Goal: Task Accomplishment & Management: Manage account settings

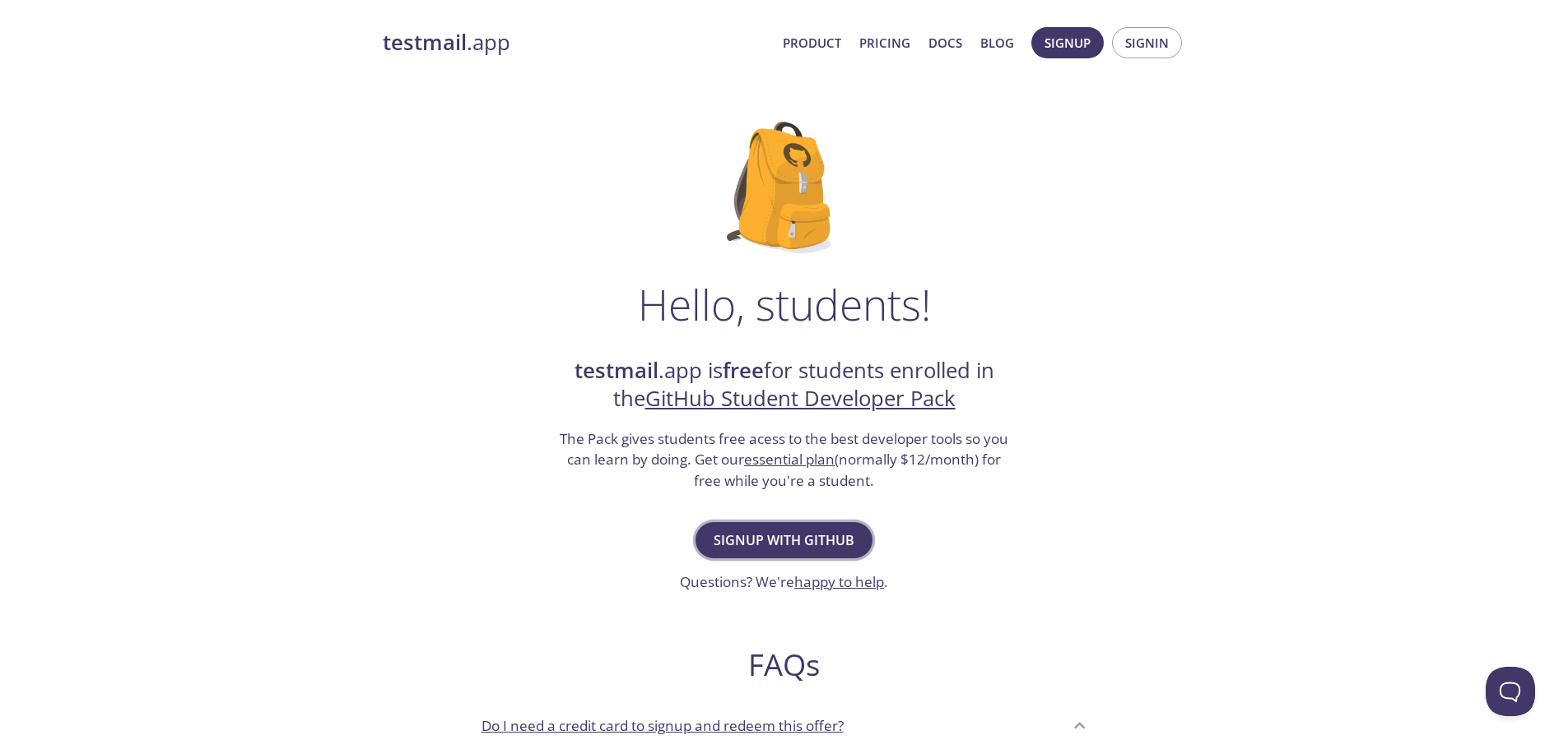
click at [827, 547] on span "Signup with GitHub" at bounding box center [784, 541] width 141 height 23
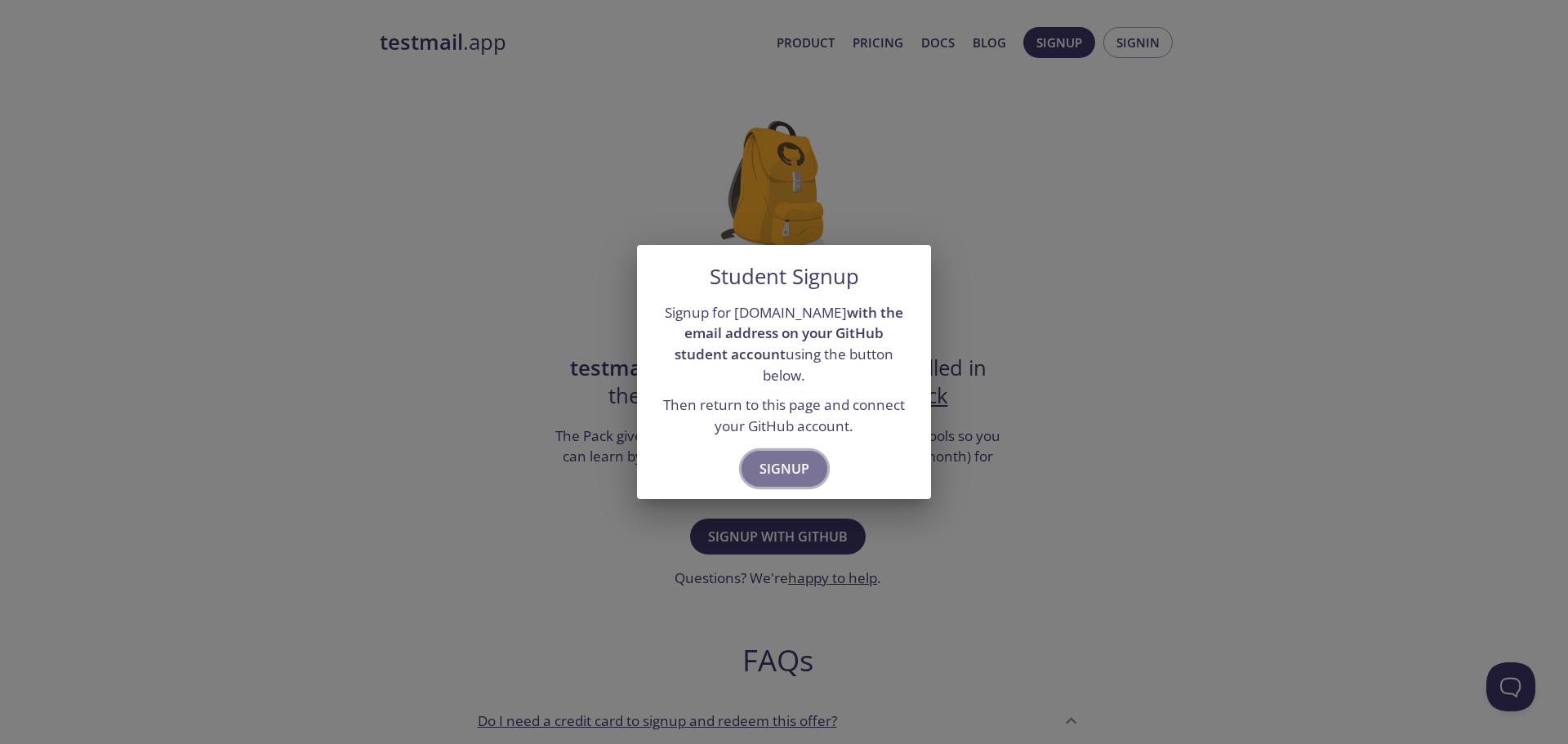
click at [791, 457] on span "Signup" at bounding box center [785, 469] width 50 height 23
click at [1068, 427] on div "Student Signup Signup for testmail.app with the email address on your GitHub st…" at bounding box center [784, 372] width 1568 height 744
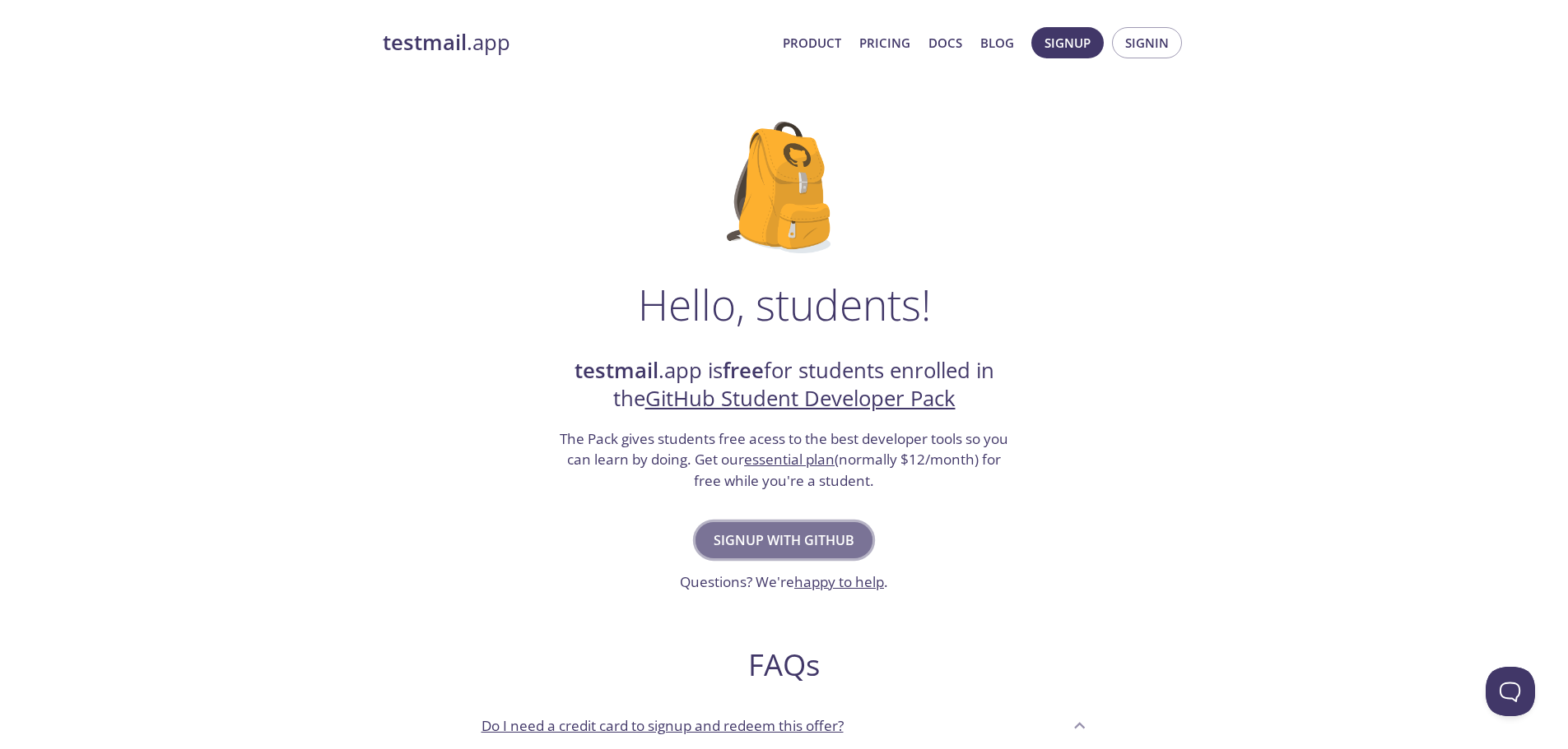
click at [810, 543] on span "Signup with GitHub" at bounding box center [784, 541] width 141 height 23
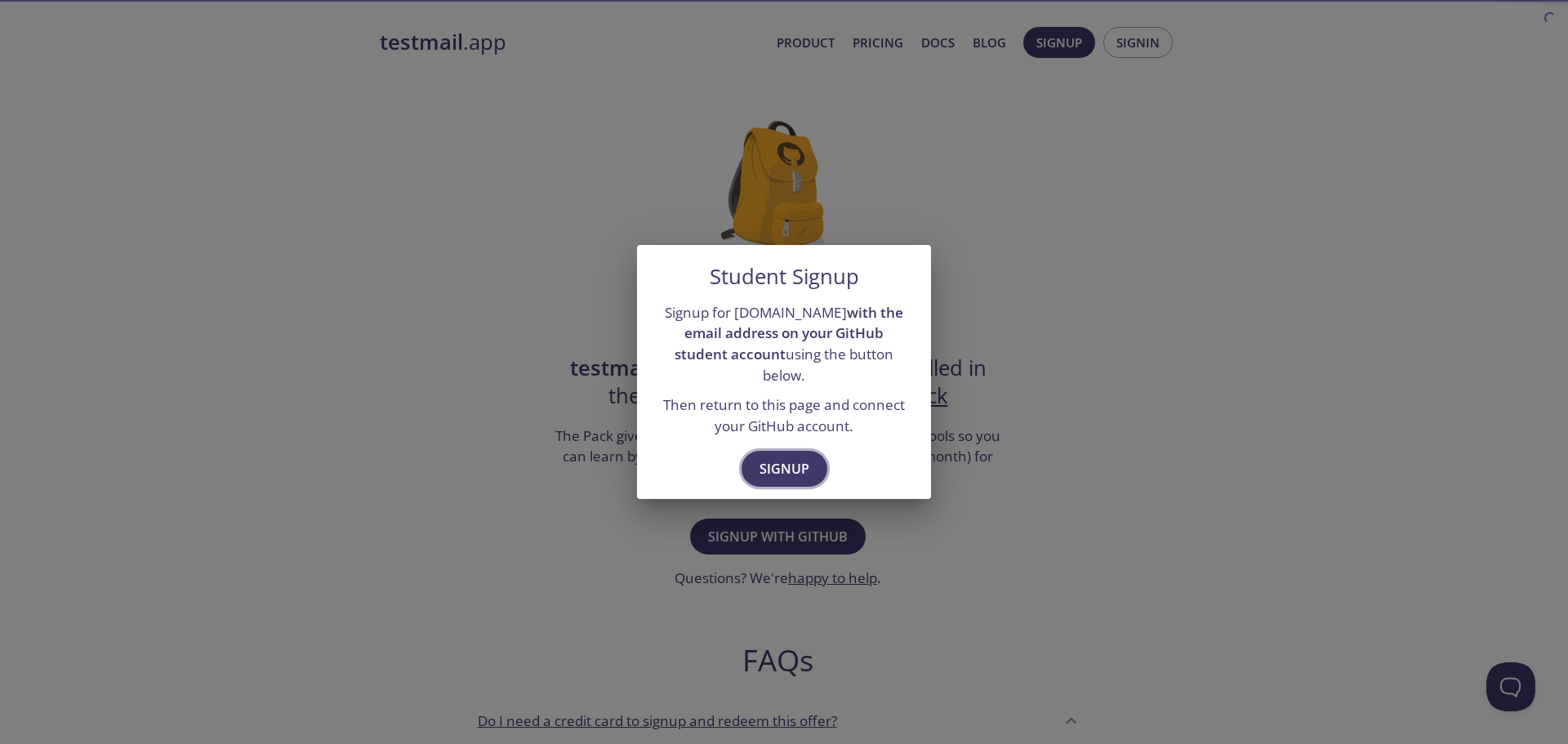
click at [776, 465] on span "Signup" at bounding box center [785, 469] width 50 height 23
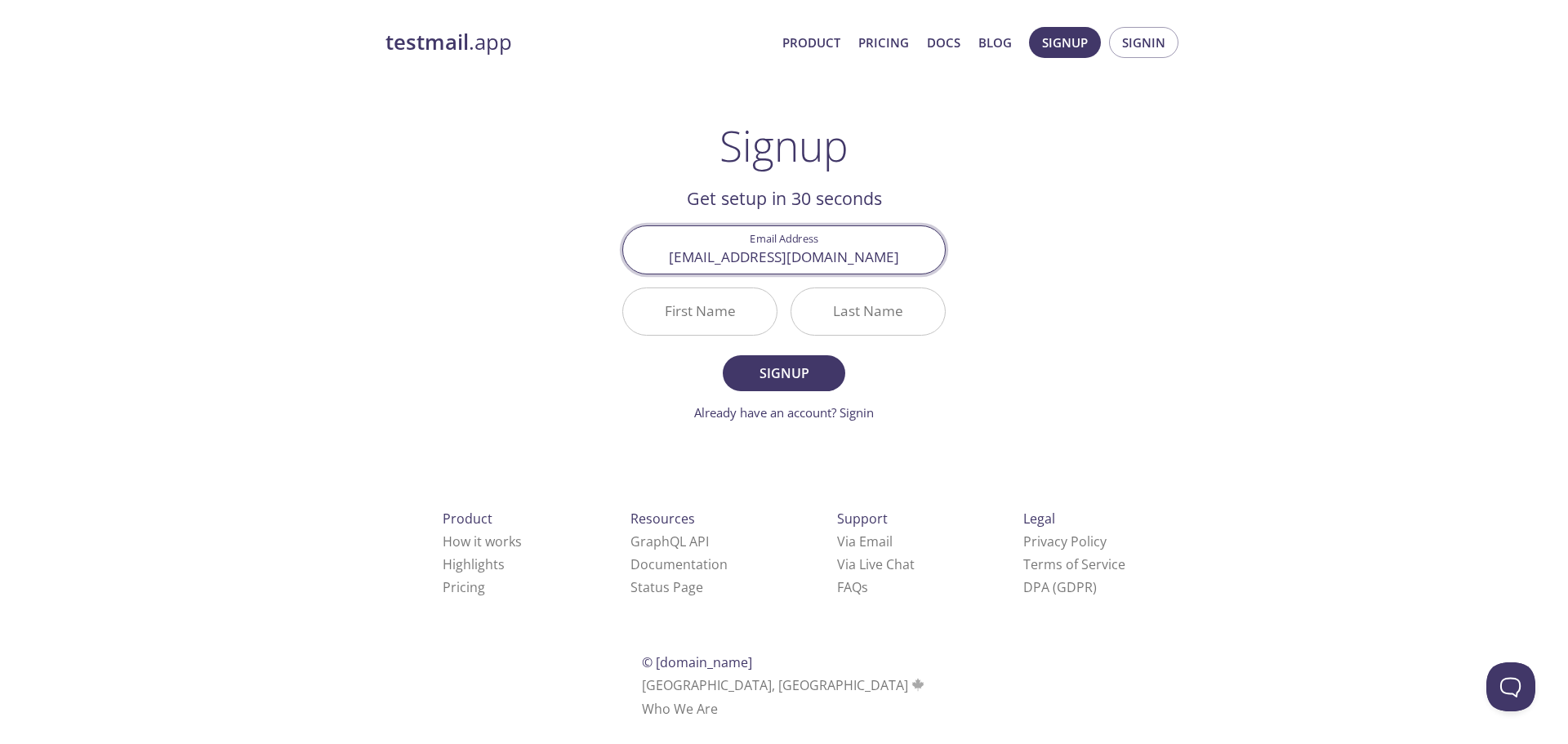
type input "[EMAIL_ADDRESS][DOMAIN_NAME]"
type input "Pranneeth"
type input "DK"
click at [723, 356] on button "Signup" at bounding box center [784, 374] width 123 height 36
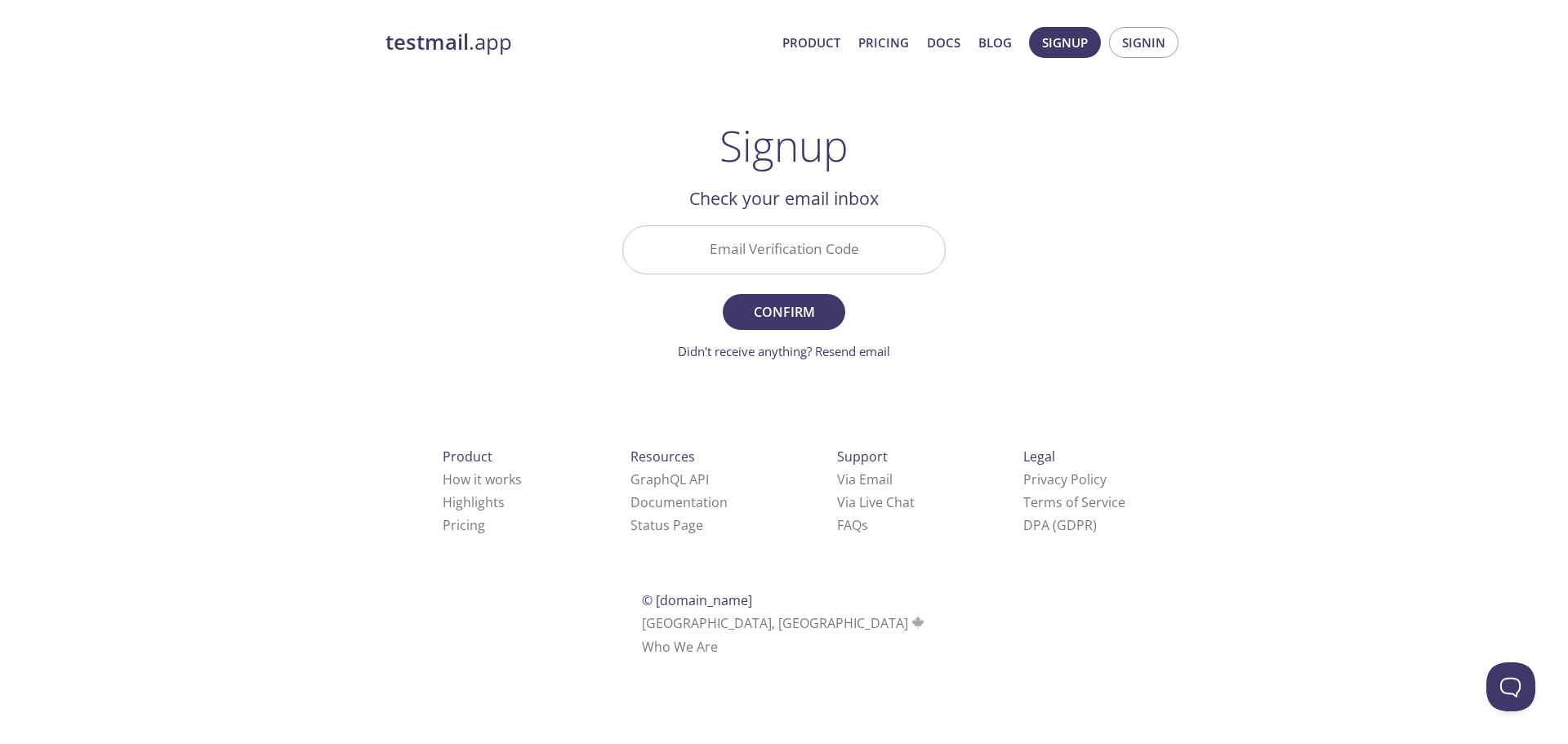
drag, startPoint x: 759, startPoint y: 213, endPoint x: 759, endPoint y: 224, distance: 11.0
click at [759, 213] on h2 "Check your email inbox" at bounding box center [784, 198] width 324 height 28
click at [758, 263] on input "Email Verification Code" at bounding box center [784, 249] width 322 height 47
paste input "7YHGCTX"
type input "7YHGCTX"
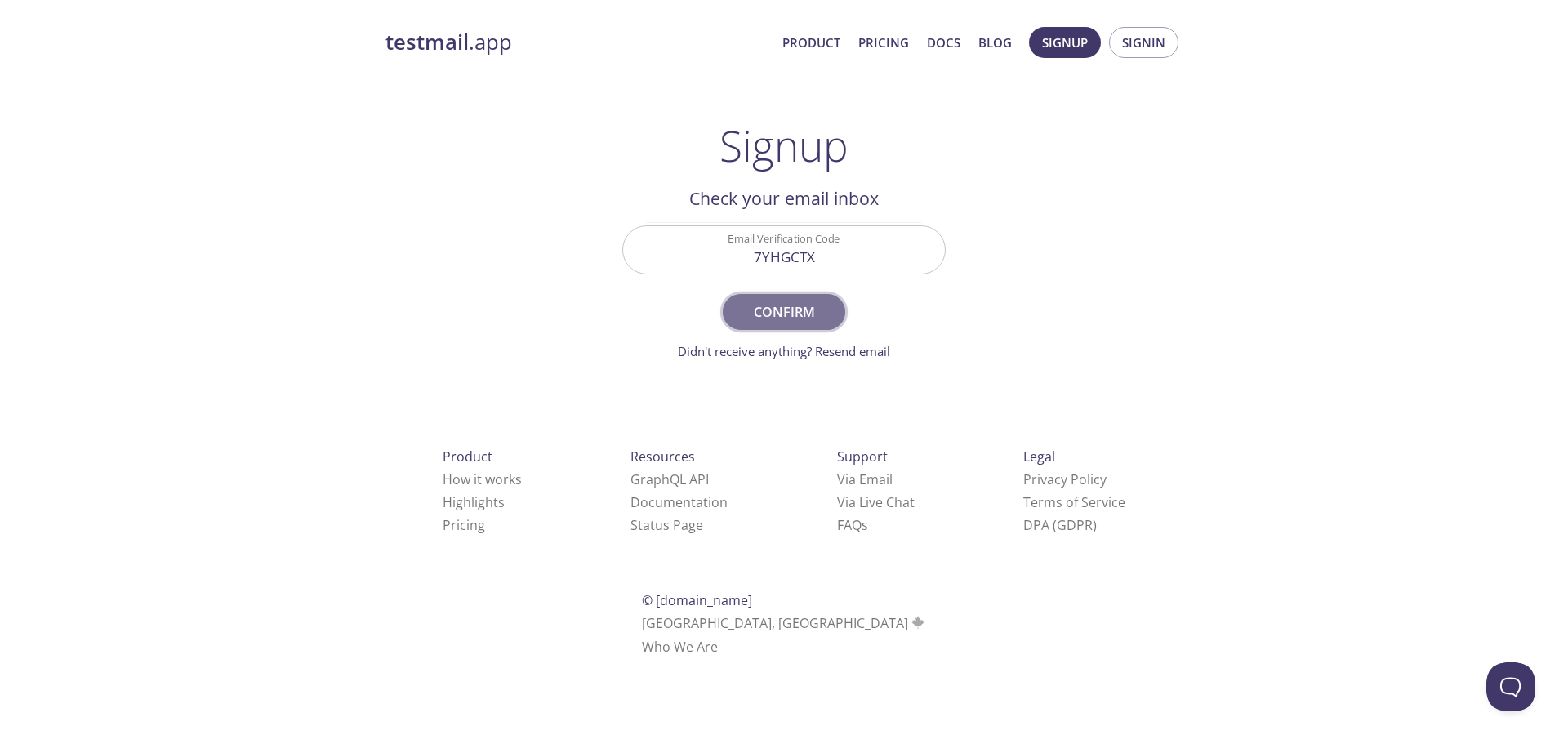
click at [764, 318] on span "Confirm" at bounding box center [784, 313] width 86 height 23
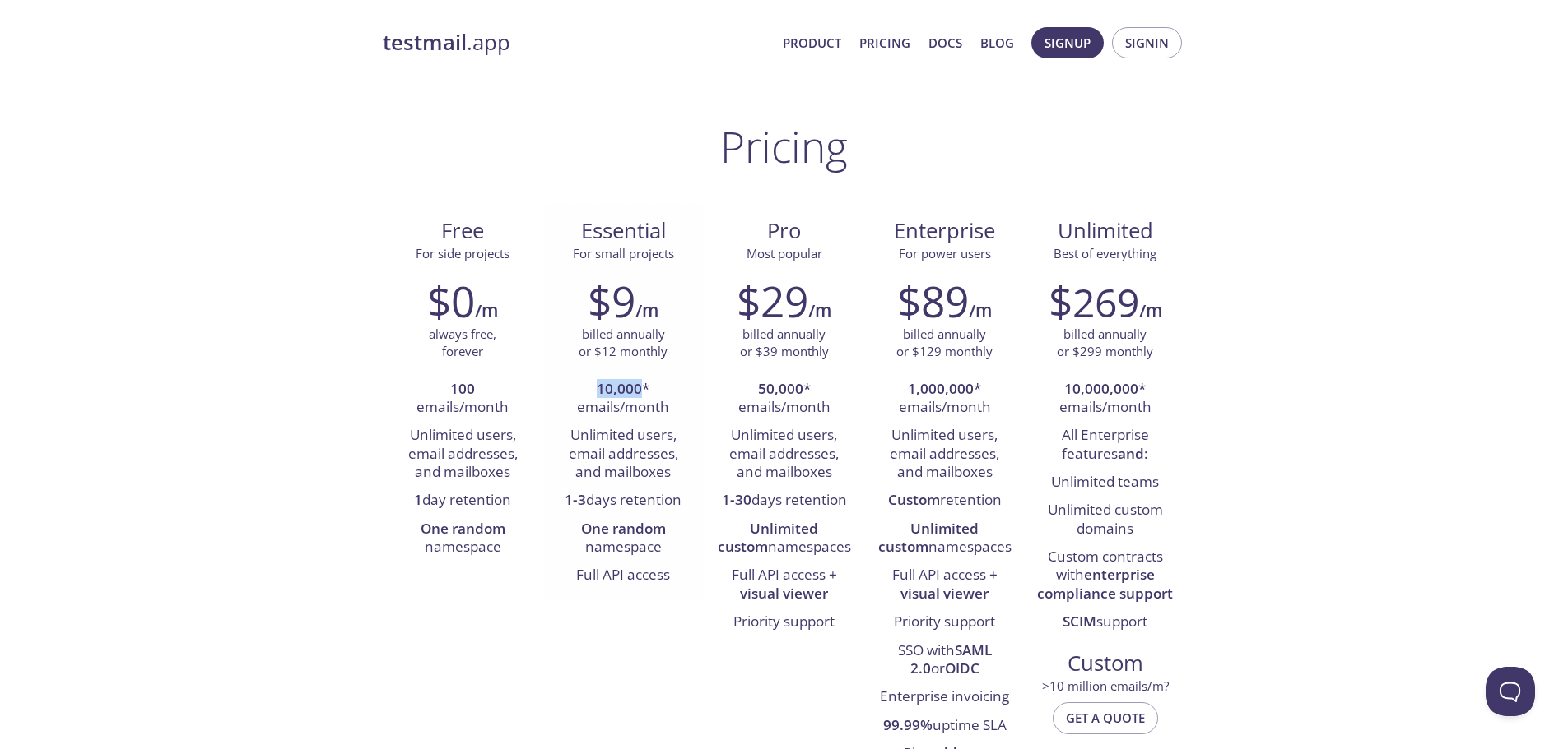
drag, startPoint x: 599, startPoint y: 391, endPoint x: 641, endPoint y: 386, distance: 42.3
click at [641, 386] on li "10,000 * emails/month" at bounding box center [623, 400] width 136 height 47
drag, startPoint x: 582, startPoint y: 291, endPoint x: 632, endPoint y: 295, distance: 50.2
click at [632, 295] on div "$9 /m" at bounding box center [623, 300] width 136 height 49
click at [594, 357] on p "billed annually or $12 monthly" at bounding box center [623, 344] width 89 height 36
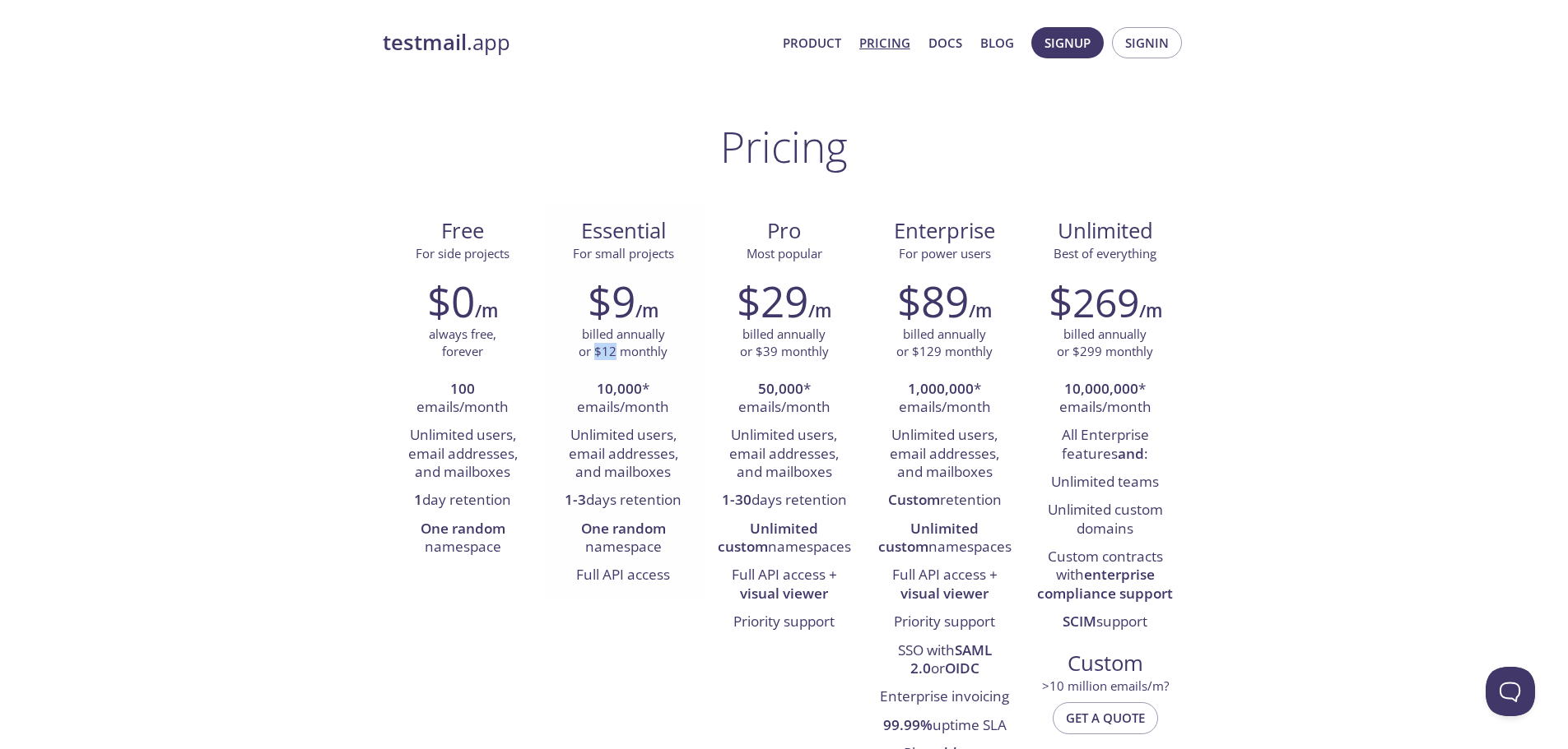
drag, startPoint x: 595, startPoint y: 357, endPoint x: 613, endPoint y: 356, distance: 18.0
click at [613, 356] on p "billed annually or $12 monthly" at bounding box center [623, 344] width 89 height 36
click at [945, 43] on link "Docs" at bounding box center [944, 42] width 34 height 21
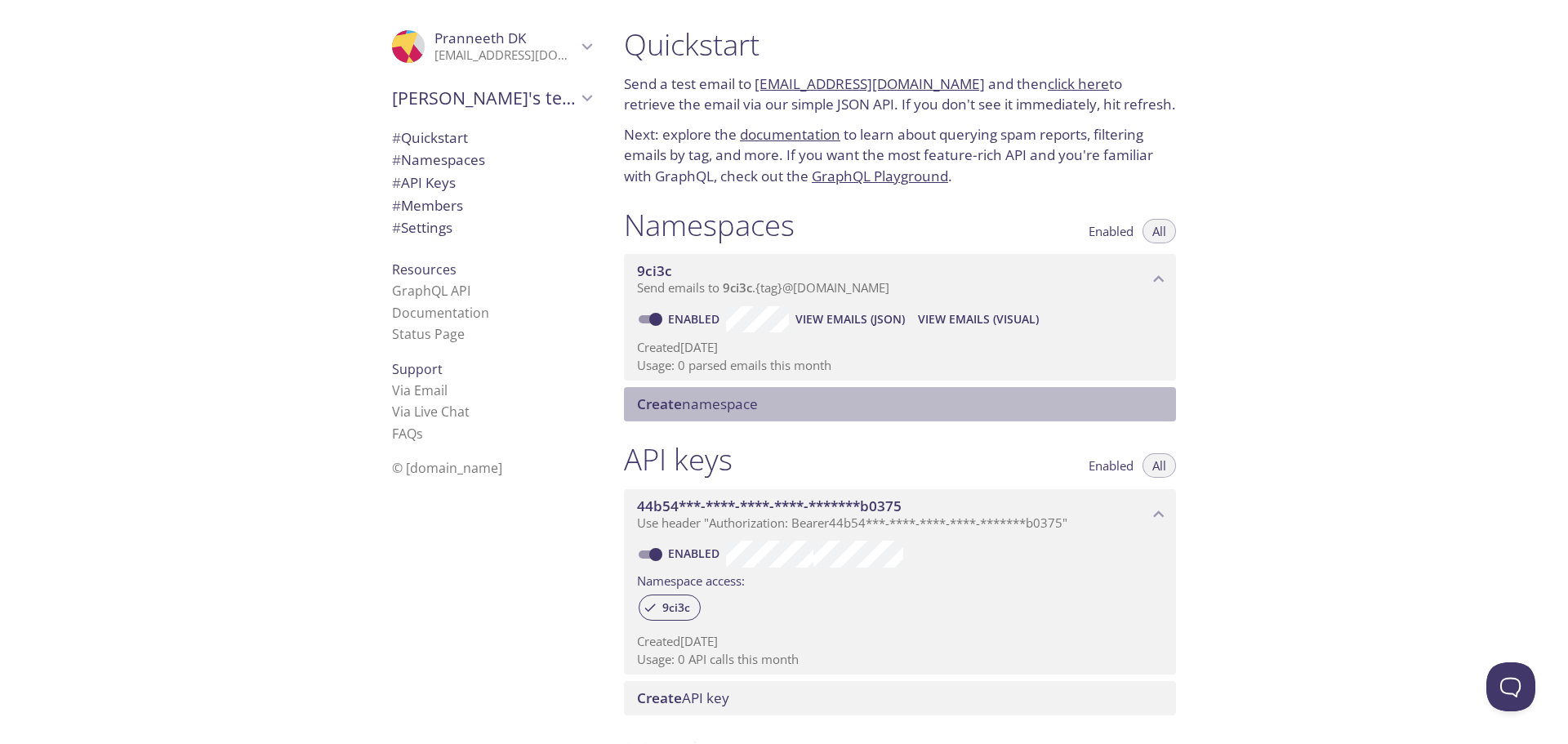
click at [651, 401] on span "Create" at bounding box center [659, 405] width 45 height 19
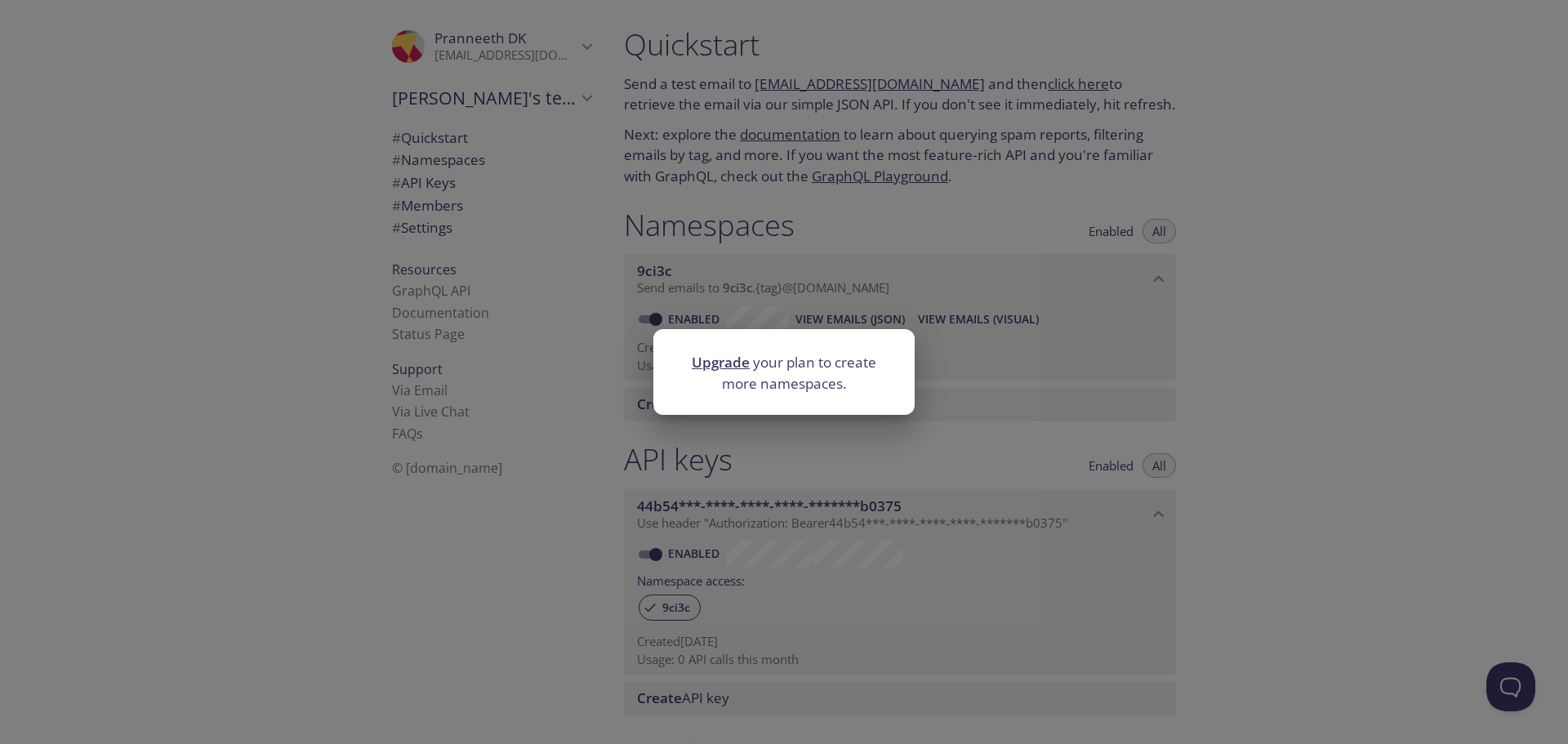
click at [1343, 414] on div "Upgrade your plan to create more namespaces." at bounding box center [784, 372] width 1568 height 744
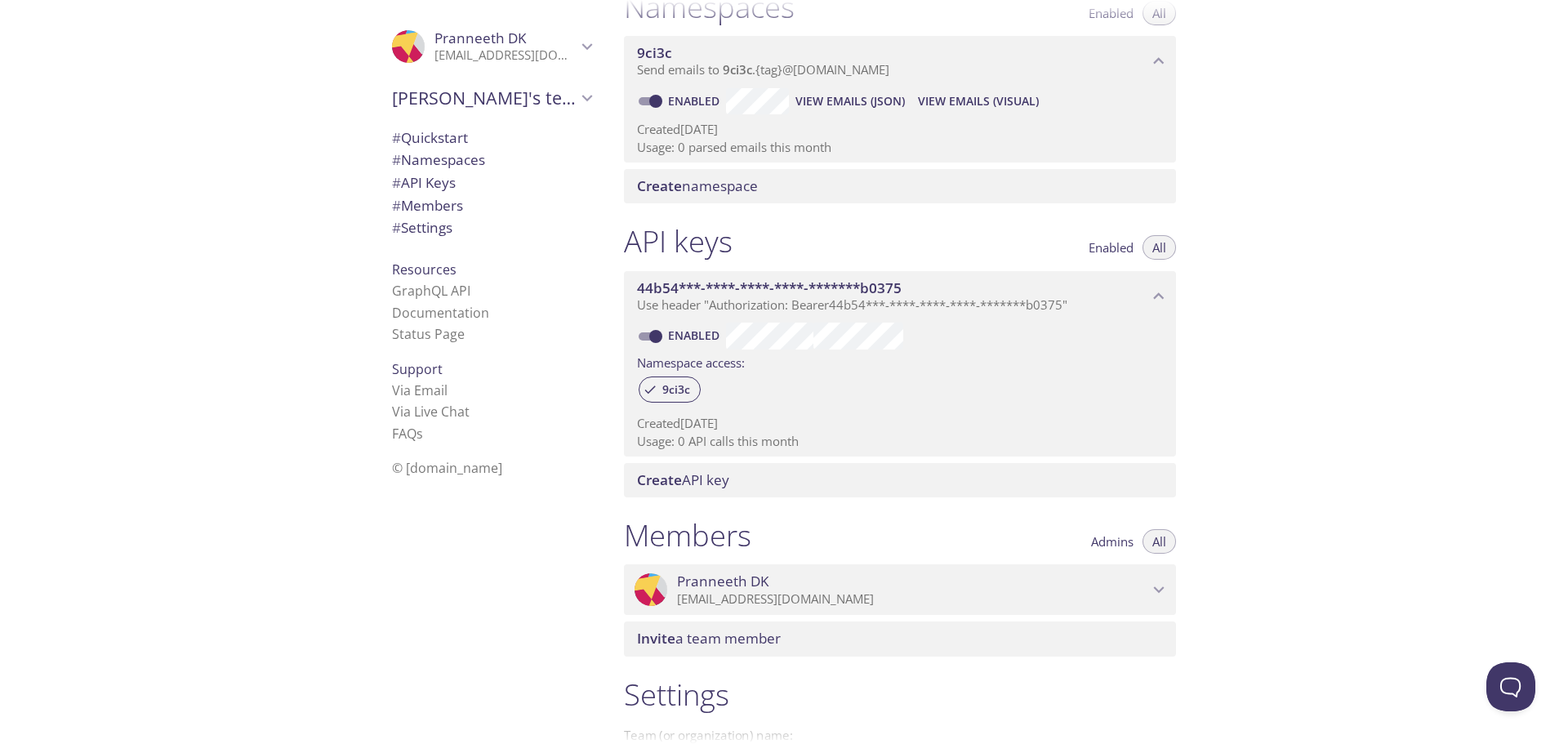
scroll to position [418, 0]
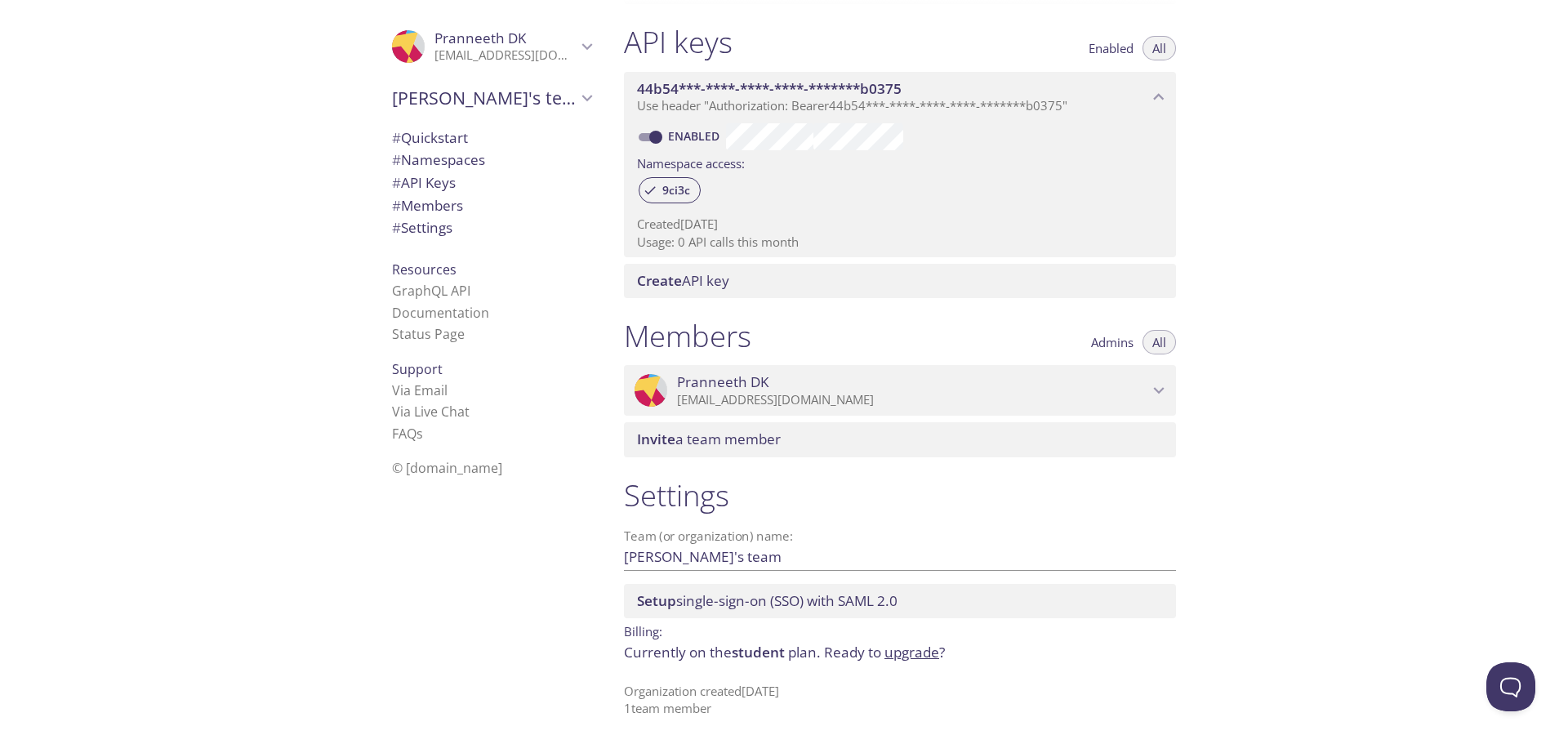
click at [799, 599] on span "Setup single-sign-on (SSO) with [PERSON_NAME] 2.0" at bounding box center [768, 601] width 261 height 19
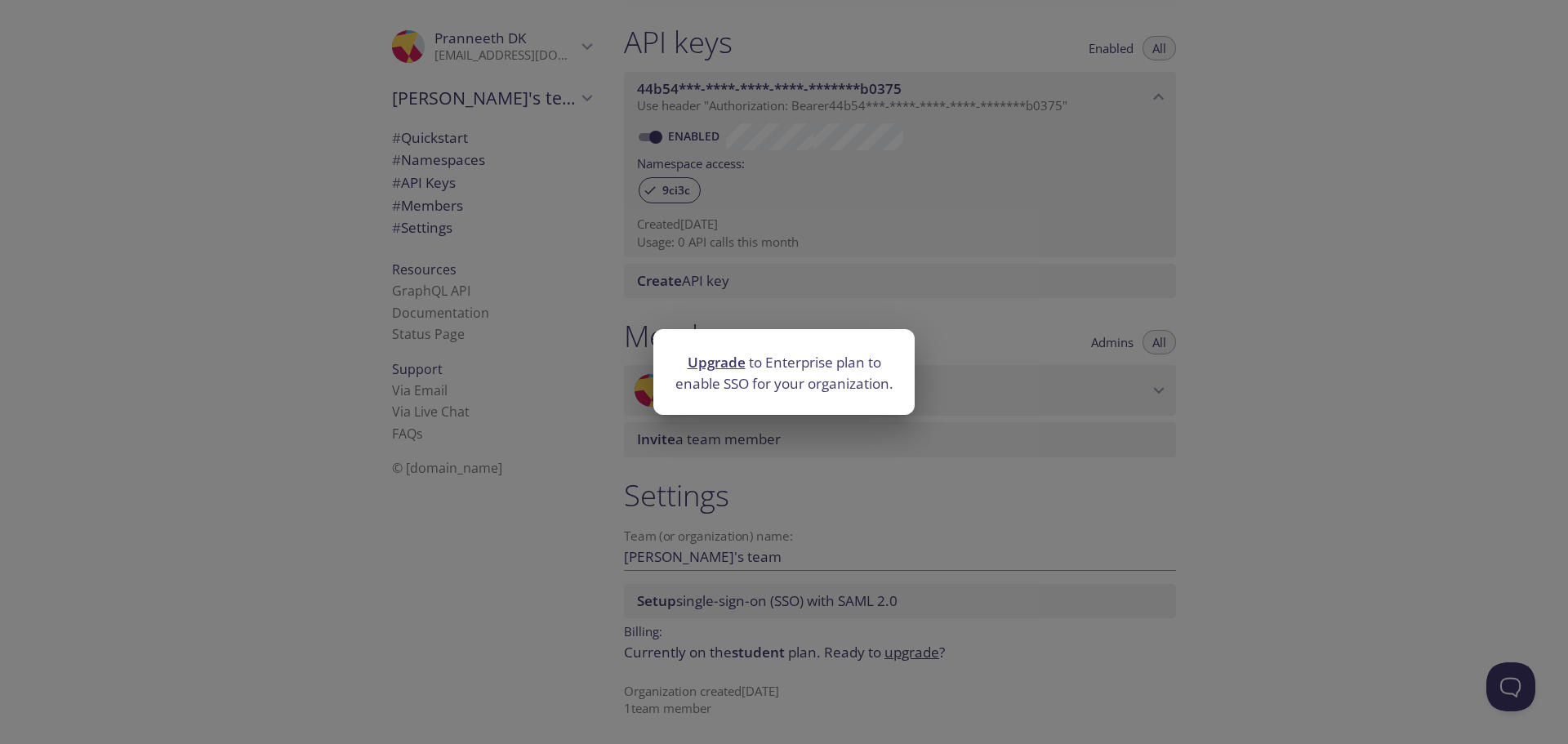
click at [793, 518] on div "Upgrade to Enterprise plan to enable SSO for your organization." at bounding box center [784, 372] width 1568 height 744
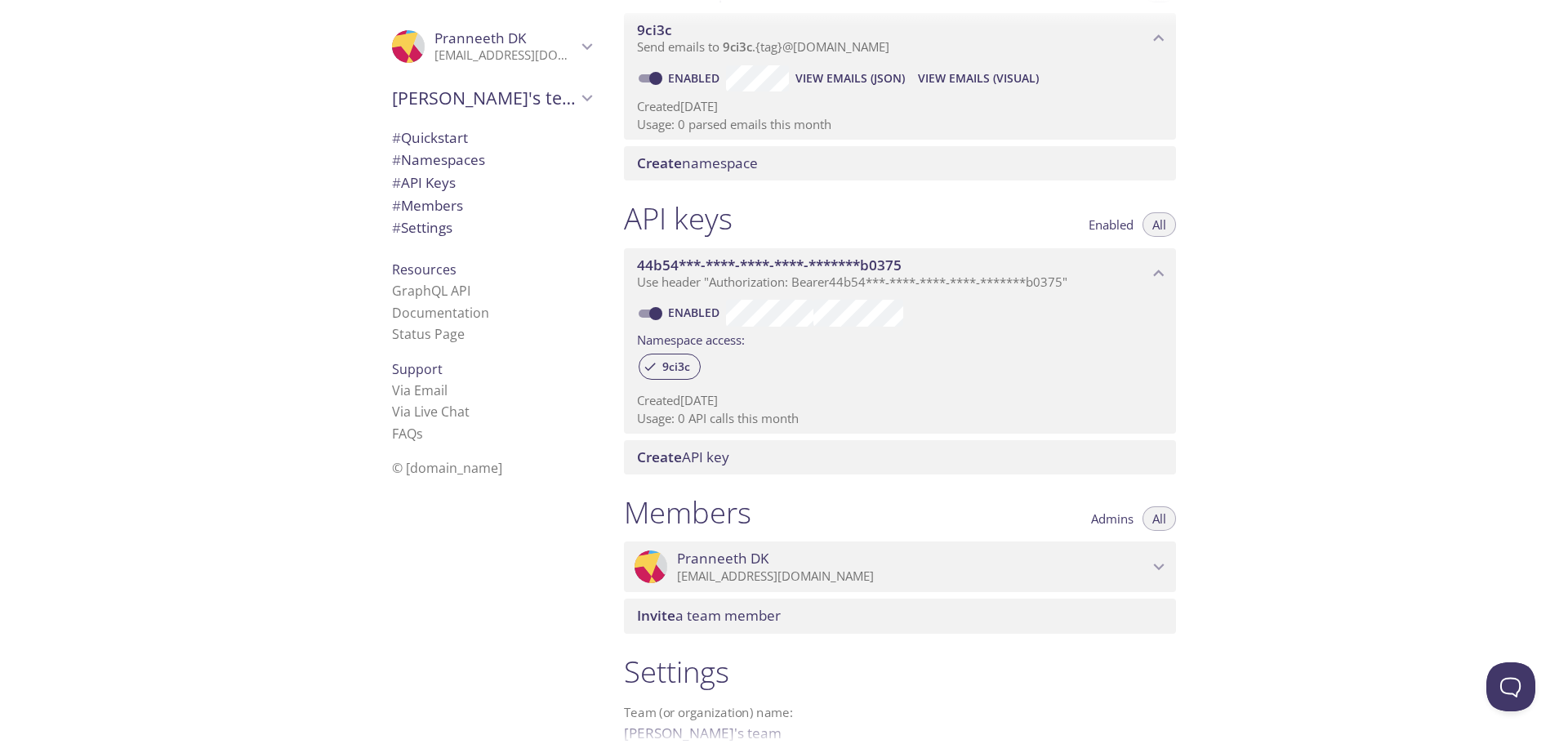
scroll to position [0, 0]
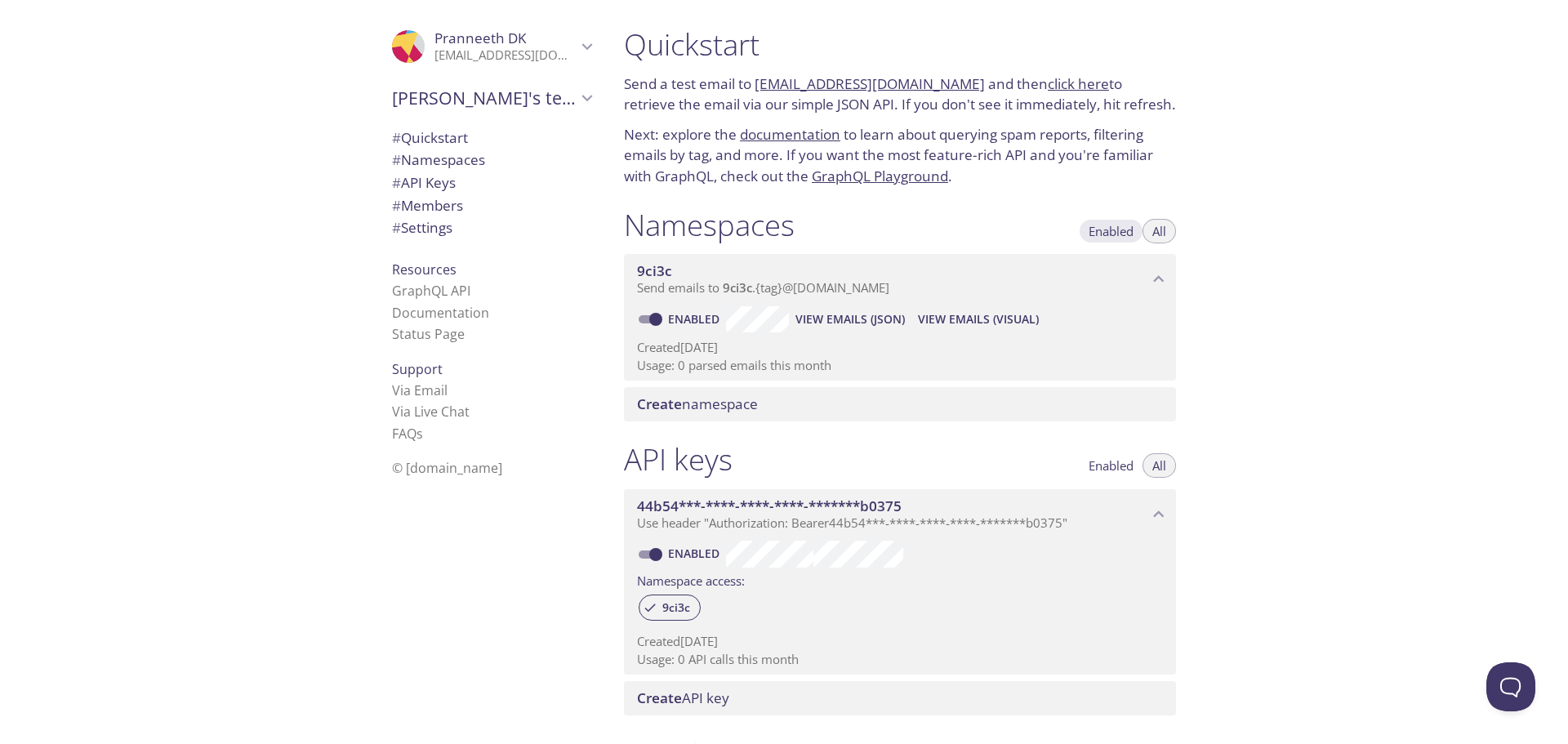
click at [1126, 231] on span "Enabled" at bounding box center [1111, 231] width 45 height 0
click at [1155, 231] on span "All" at bounding box center [1160, 231] width 13 height 0
click at [1162, 466] on span "All" at bounding box center [1160, 466] width 13 height 0
click at [1134, 466] on button "Enabled" at bounding box center [1111, 466] width 64 height 25
click at [800, 285] on span "Send emails to 9ci3c . {tag} @inbox.testmail.app" at bounding box center [763, 287] width 252 height 16
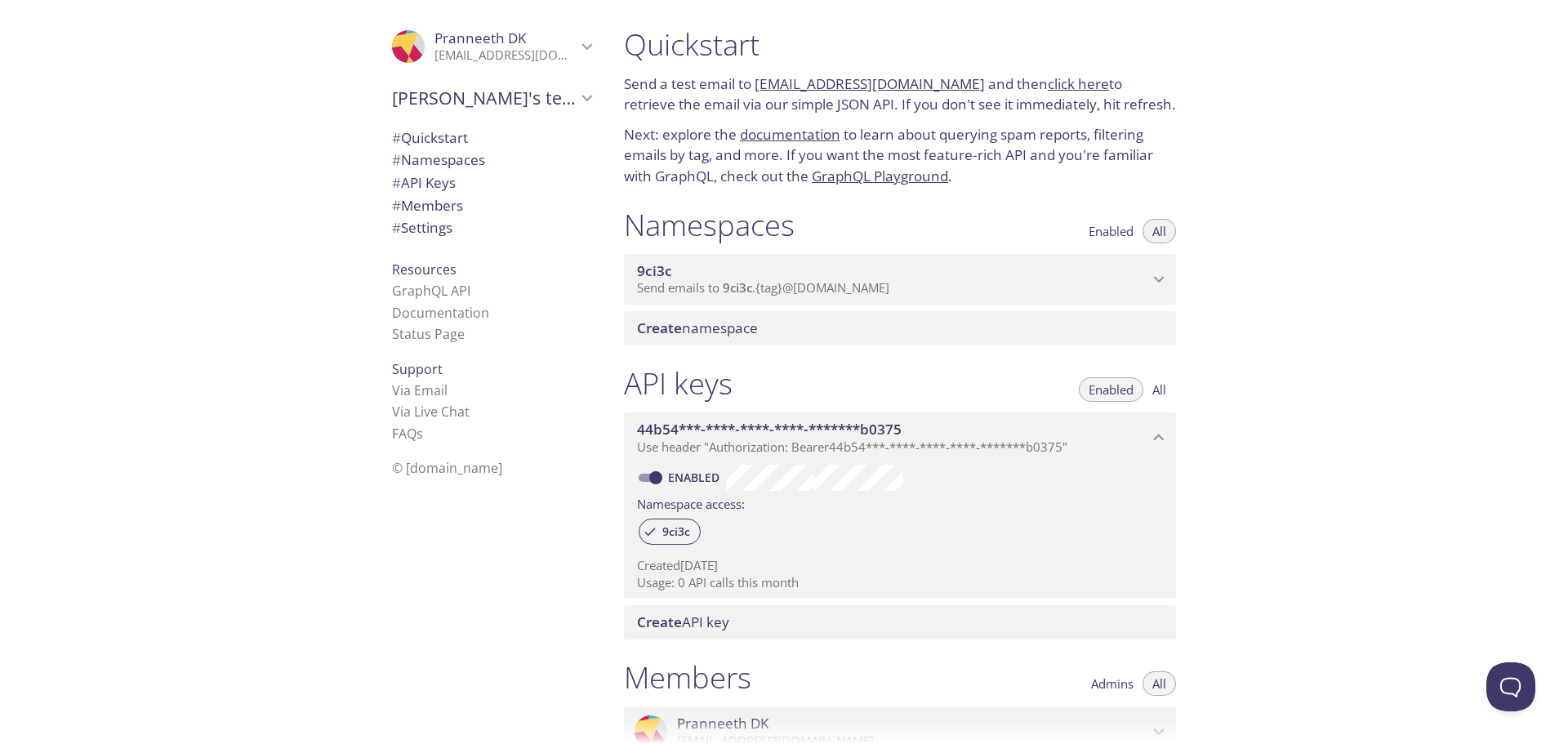
click at [800, 285] on span "Send emails to 9ci3c . {tag} @inbox.testmail.app" at bounding box center [763, 287] width 252 height 16
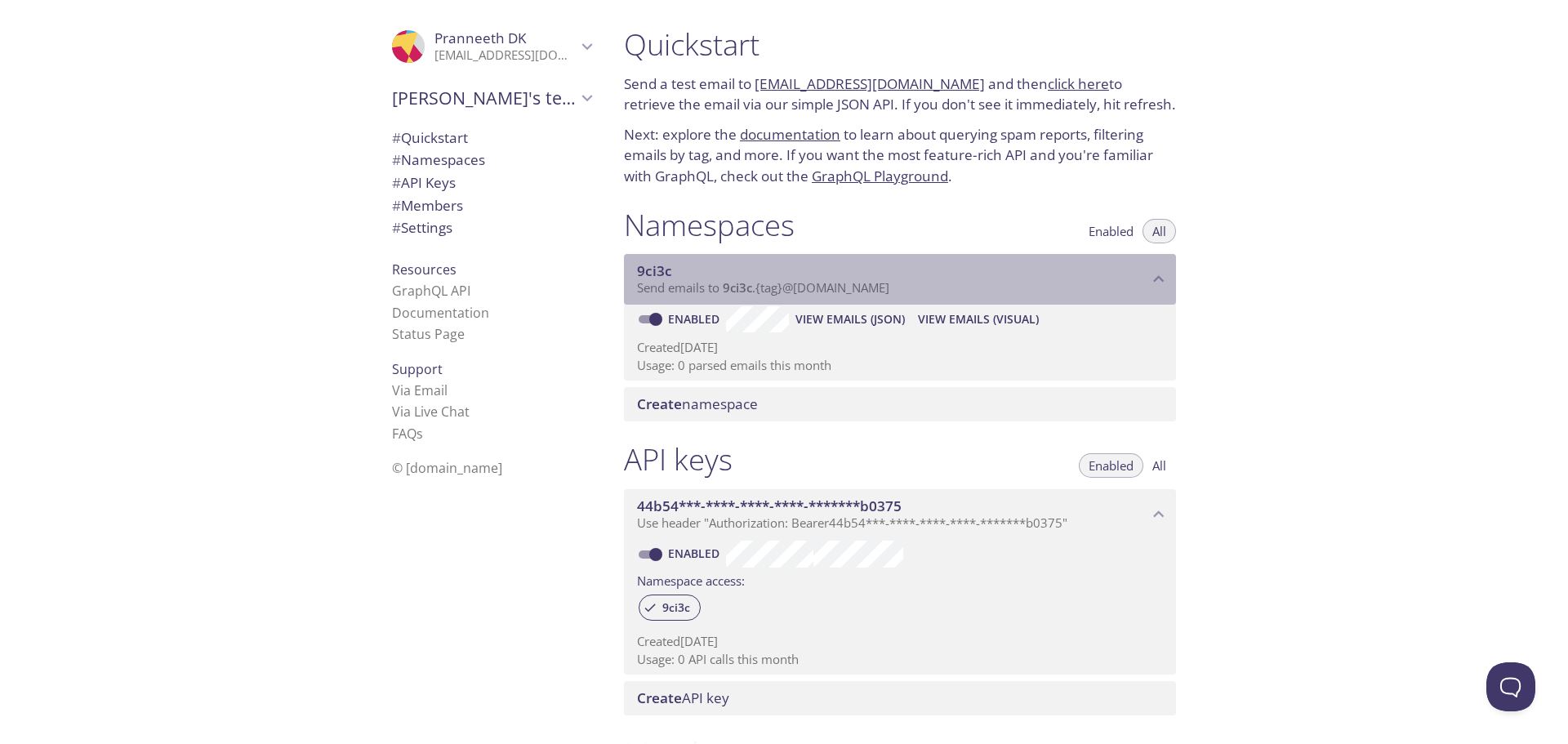
click at [766, 290] on span "Send emails to 9ci3c . {tag} @inbox.testmail.app" at bounding box center [763, 287] width 252 height 16
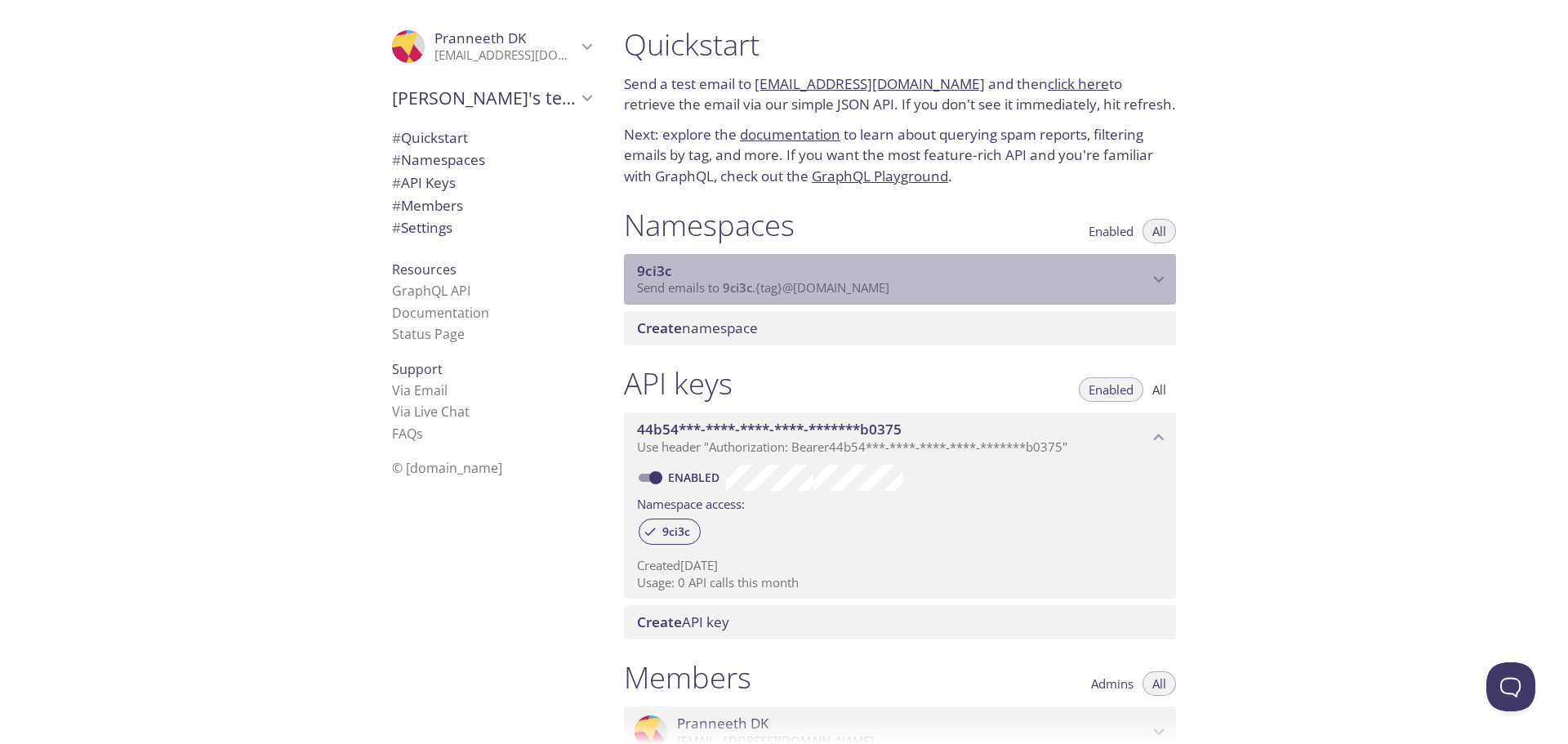
click at [766, 290] on span "Send emails to 9ci3c . {tag} @inbox.testmail.app" at bounding box center [763, 287] width 252 height 16
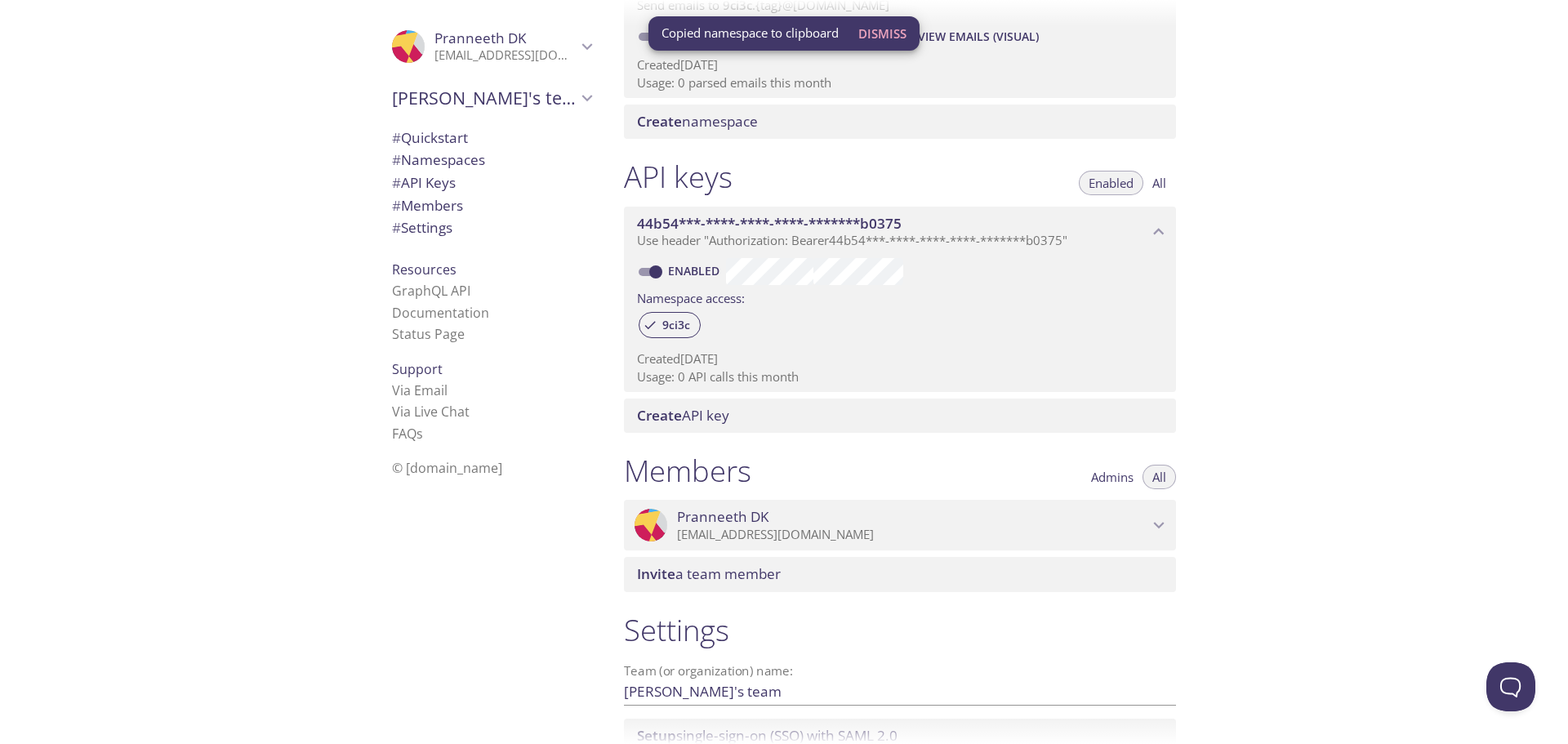
scroll to position [418, 0]
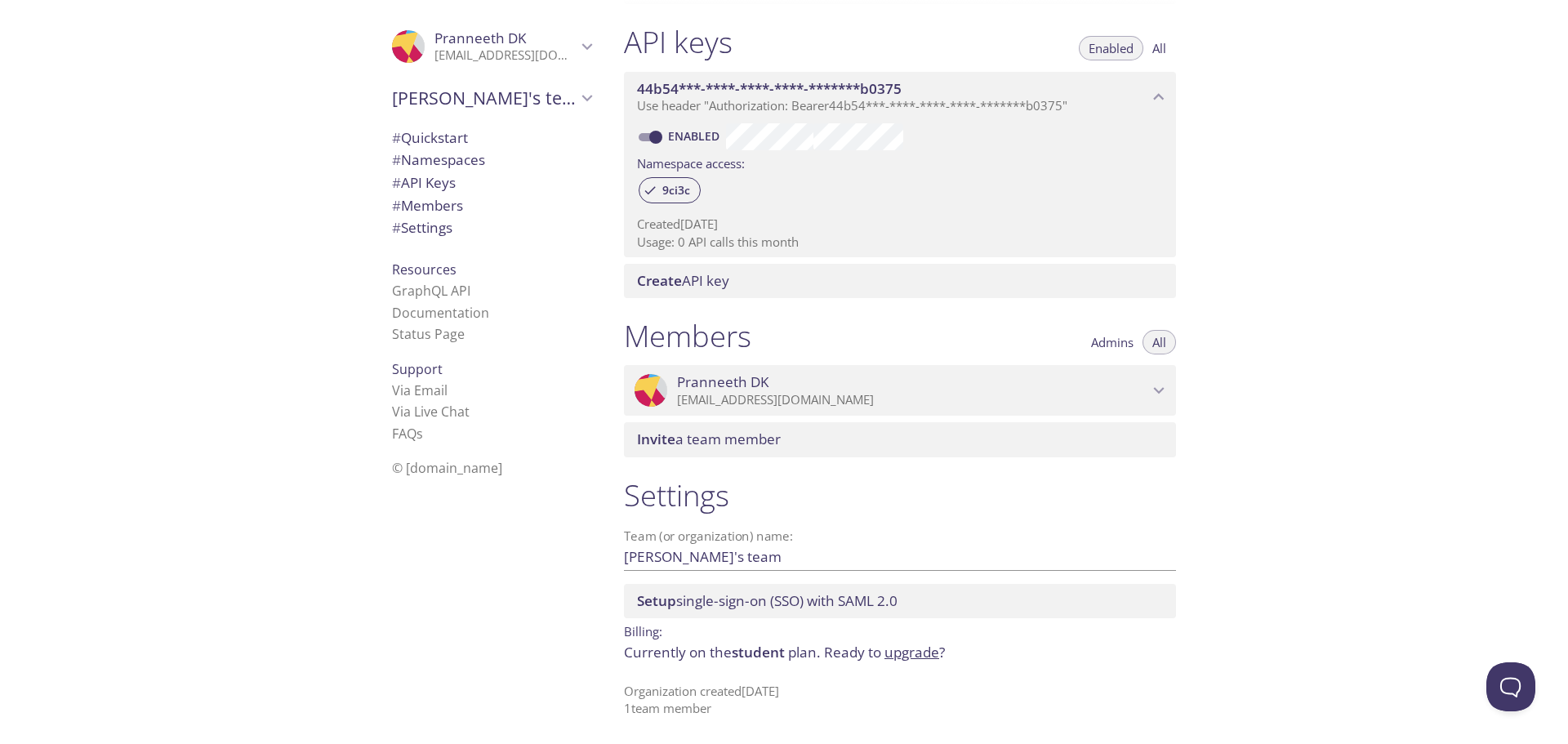
click at [773, 384] on span "Pranneeth DK" at bounding box center [913, 383] width 472 height 18
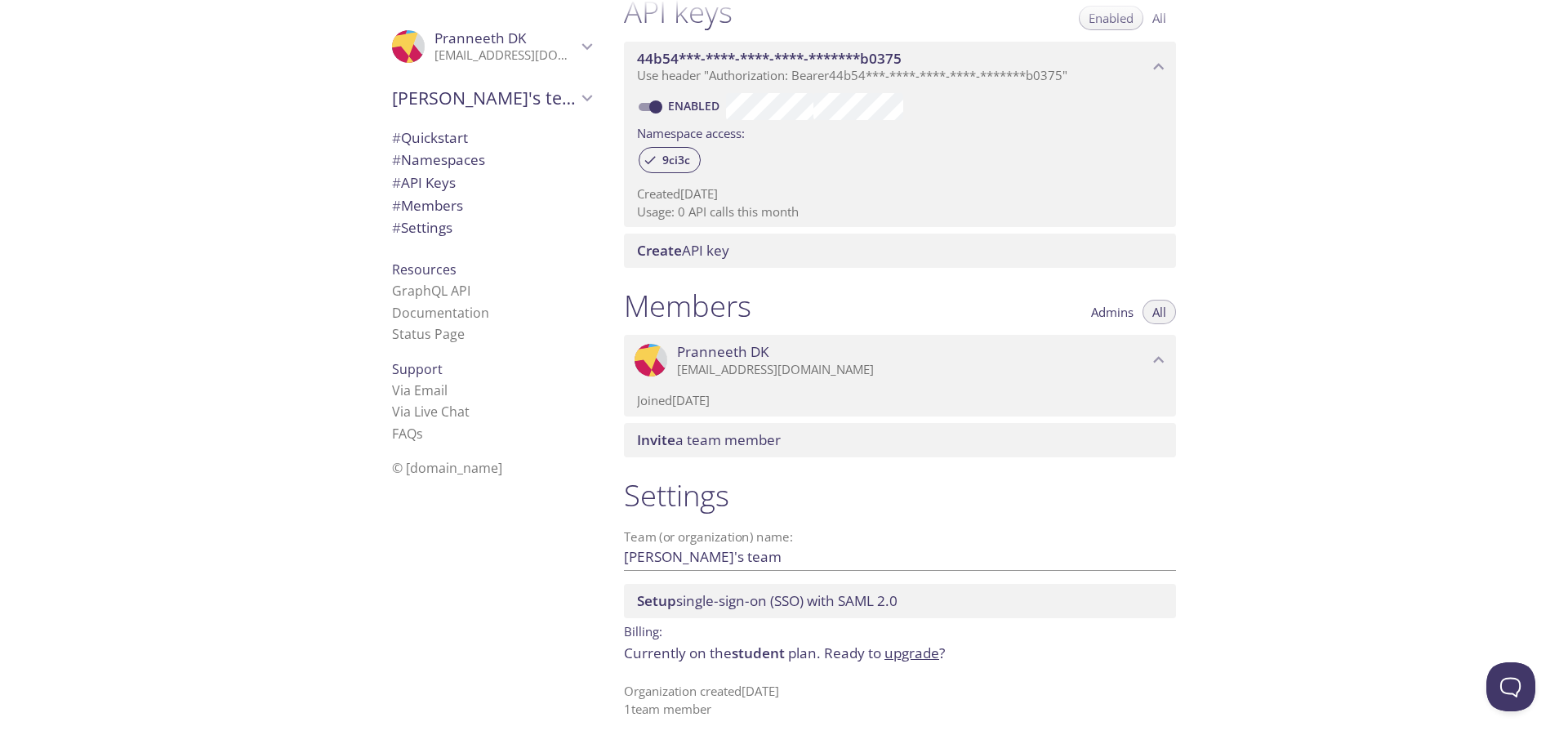
scroll to position [0, 0]
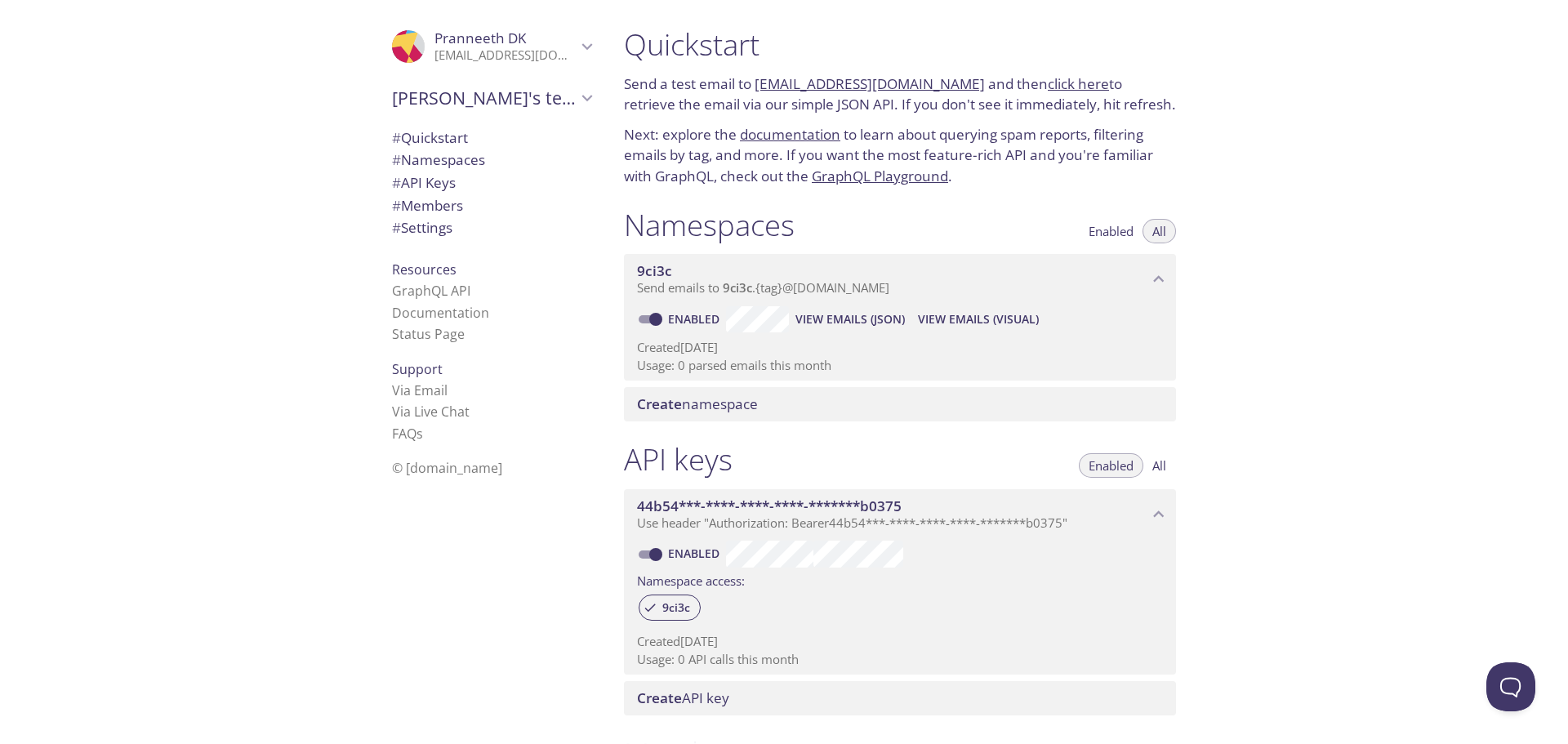
click at [502, 47] on span "Pranneeth DK" at bounding box center [479, 38] width 91 height 19
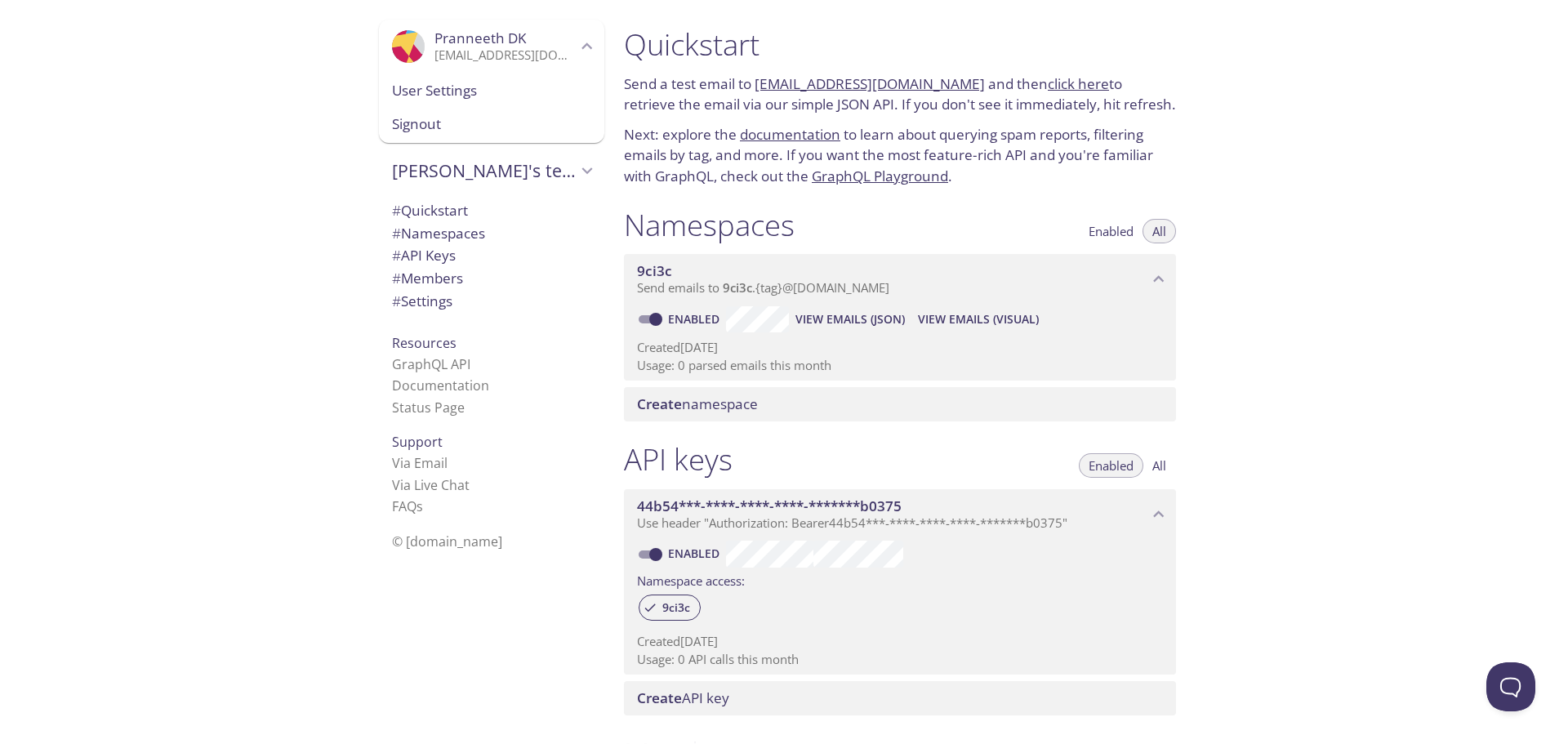
click at [459, 88] on span "User Settings" at bounding box center [492, 91] width 199 height 21
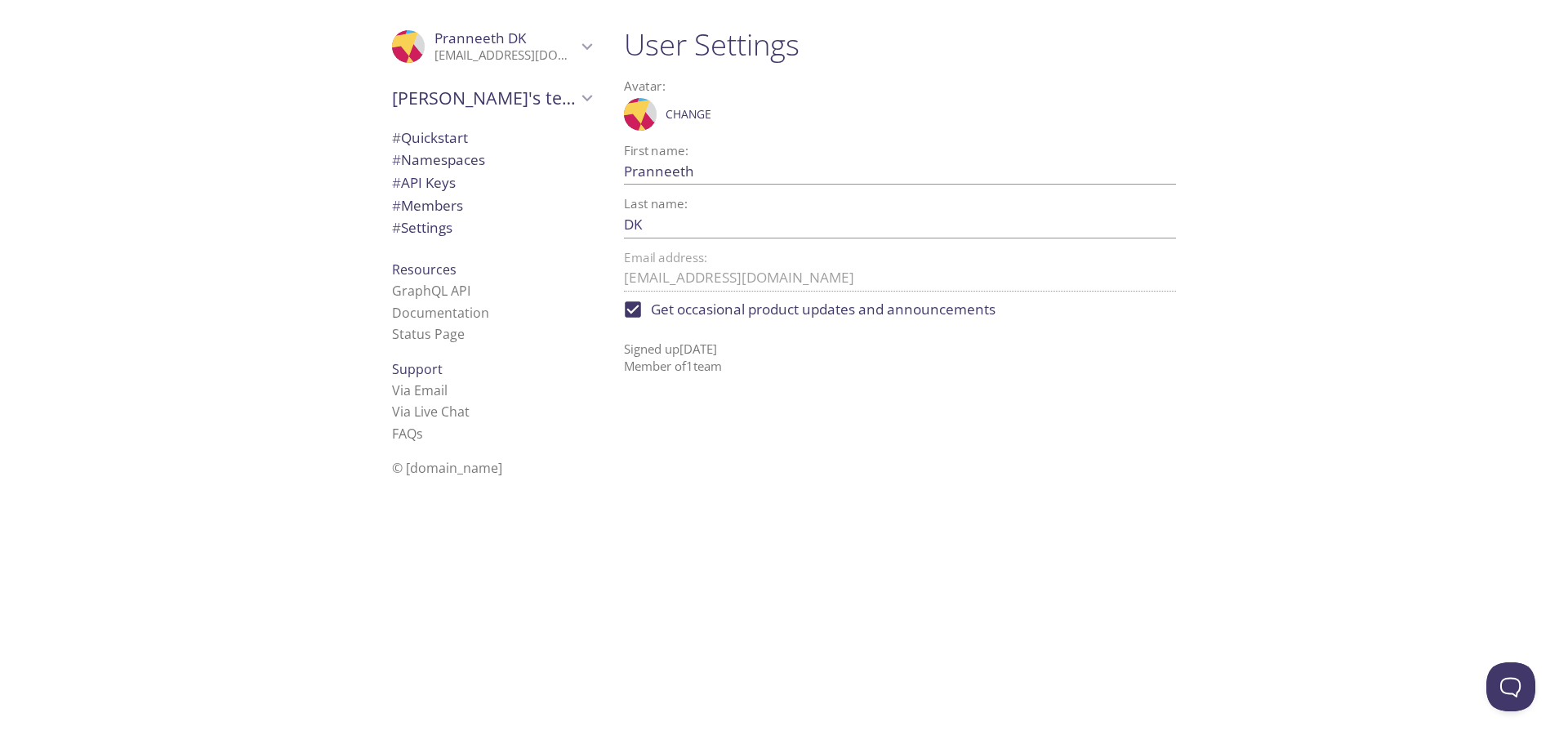
click at [454, 163] on span "# Namespaces" at bounding box center [438, 160] width 93 height 19
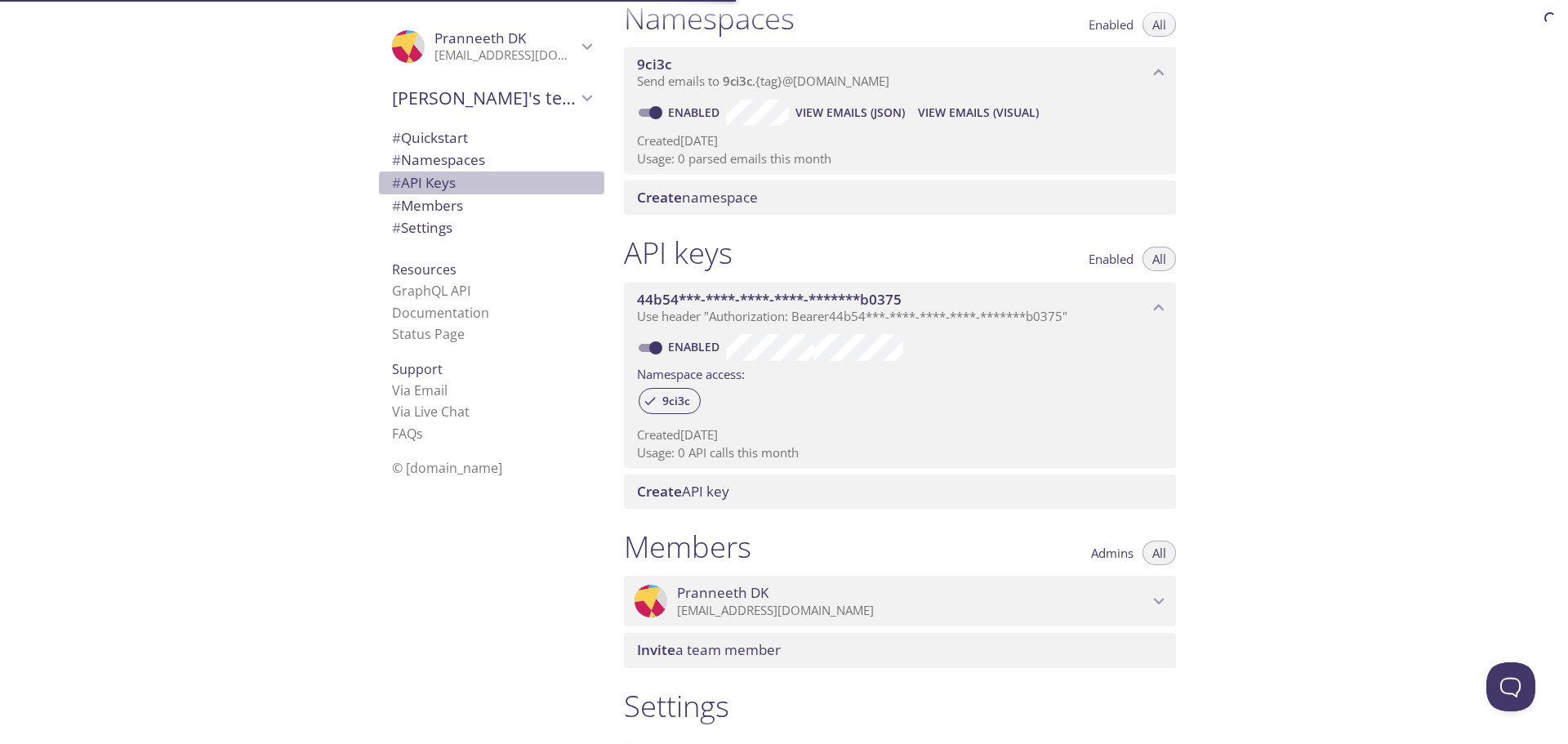
click at [450, 192] on span "# API Keys" at bounding box center [492, 183] width 199 height 21
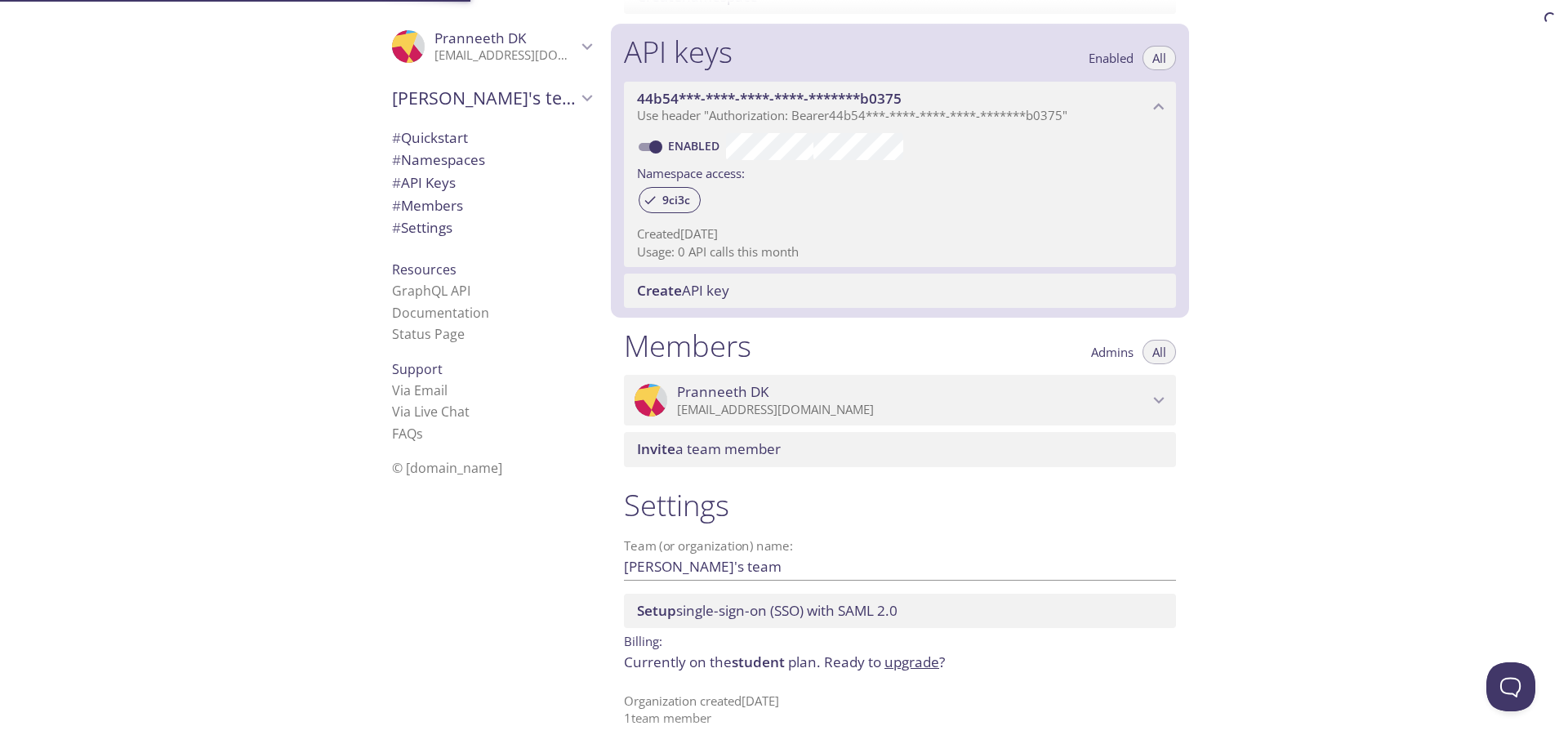
scroll to position [418, 0]
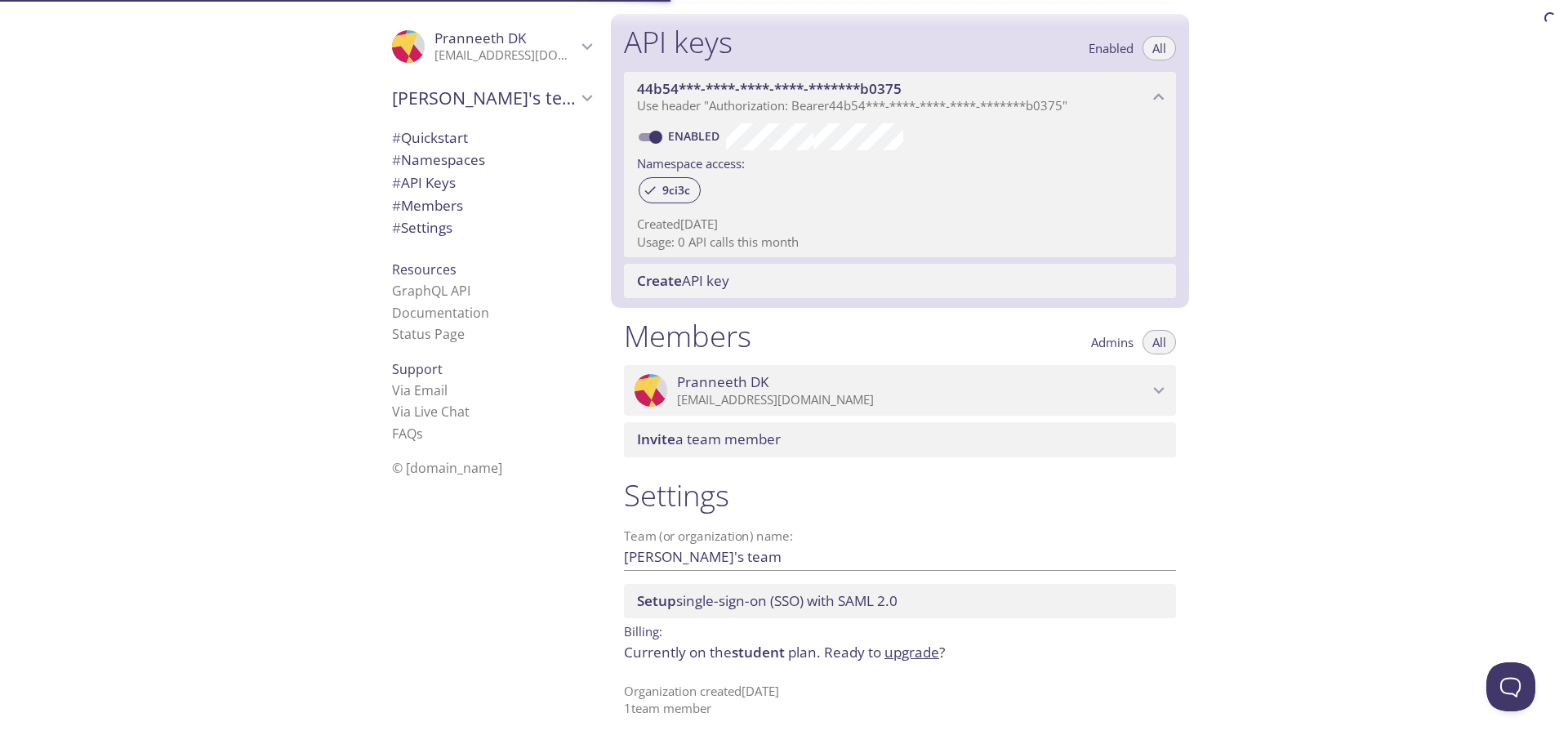
click at [451, 207] on span "# Members" at bounding box center [427, 206] width 71 height 19
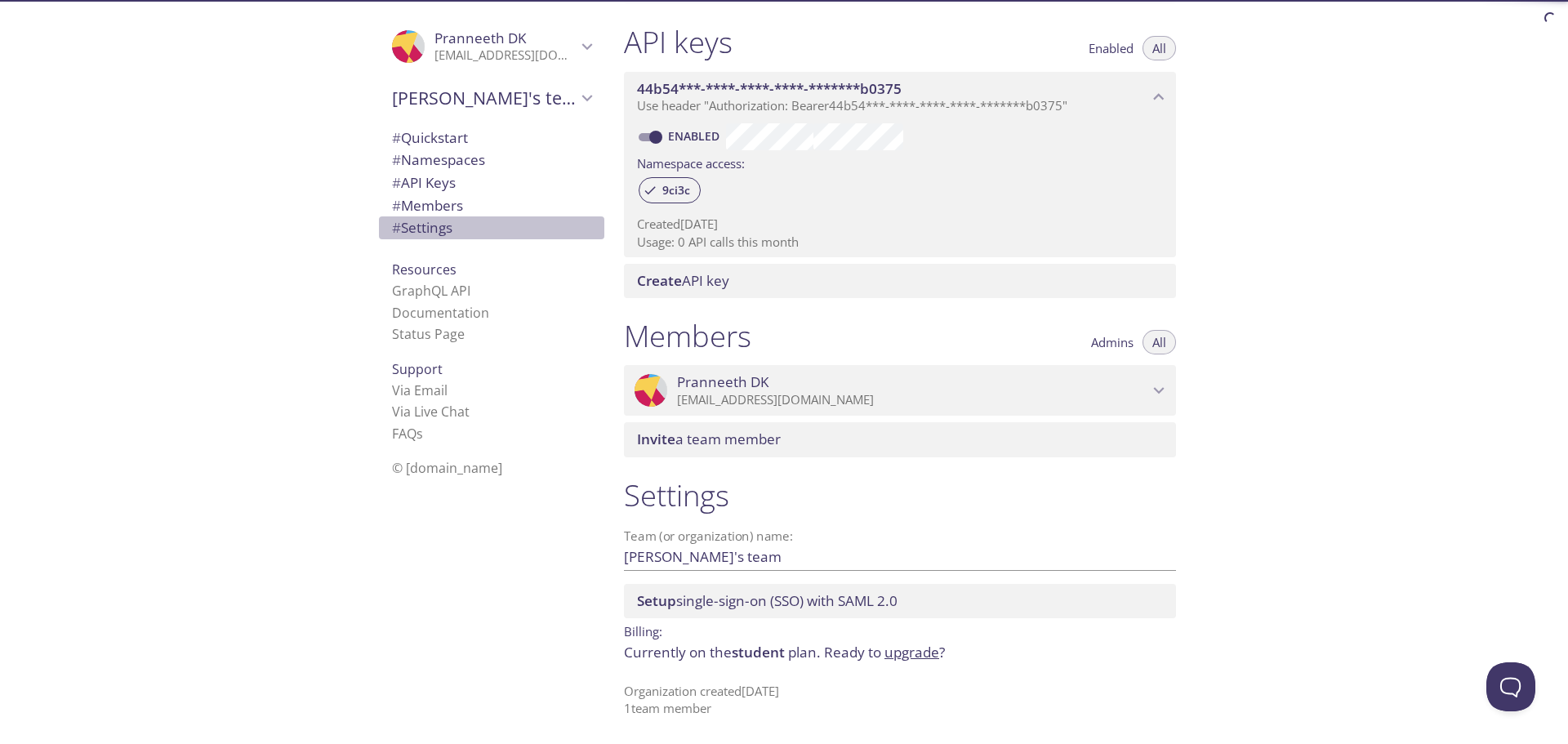
click at [451, 226] on span "# Settings" at bounding box center [492, 228] width 199 height 21
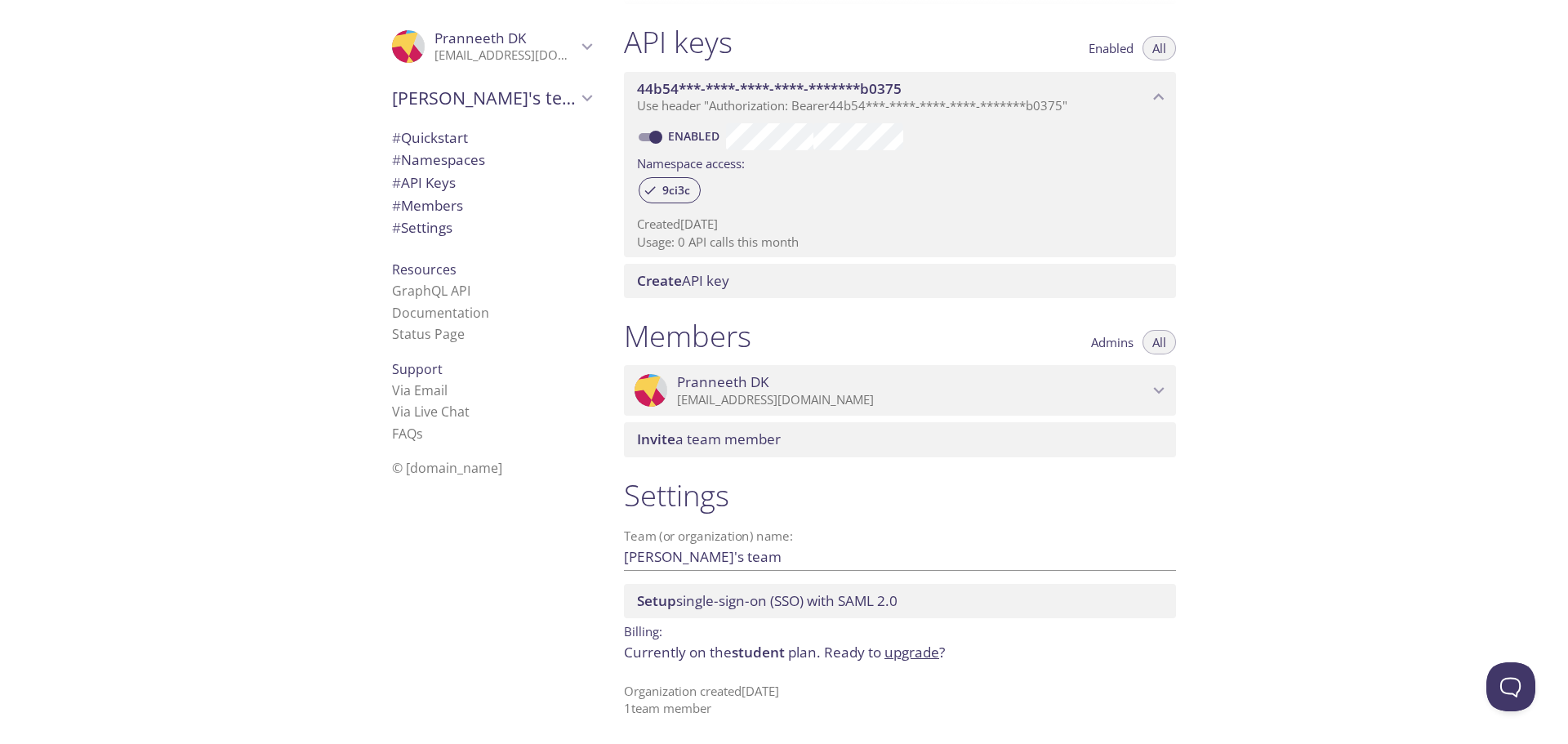
click at [1366, 198] on div "Quickstart Send a test email to 9ci3c.test@inbox.testmail.app and then click he…" at bounding box center [1090, 372] width 957 height 744
click at [714, 693] on p "Organization created 23 Sep 2025 1 team member" at bounding box center [900, 701] width 552 height 35
click at [577, 108] on icon "Pranneeth's team" at bounding box center [588, 98] width 21 height 21
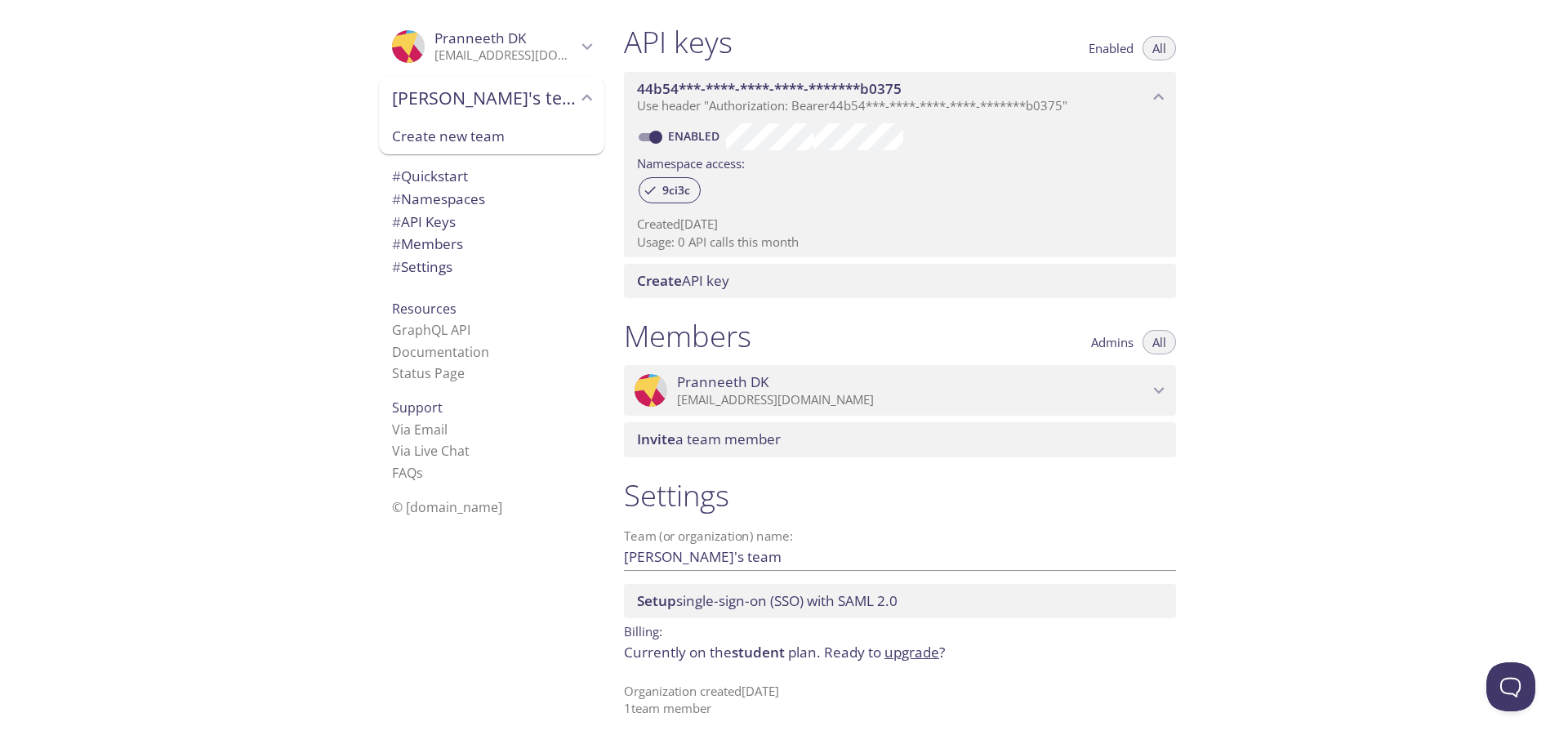
click at [577, 37] on icon "Pranneeth DK" at bounding box center [588, 47] width 21 height 21
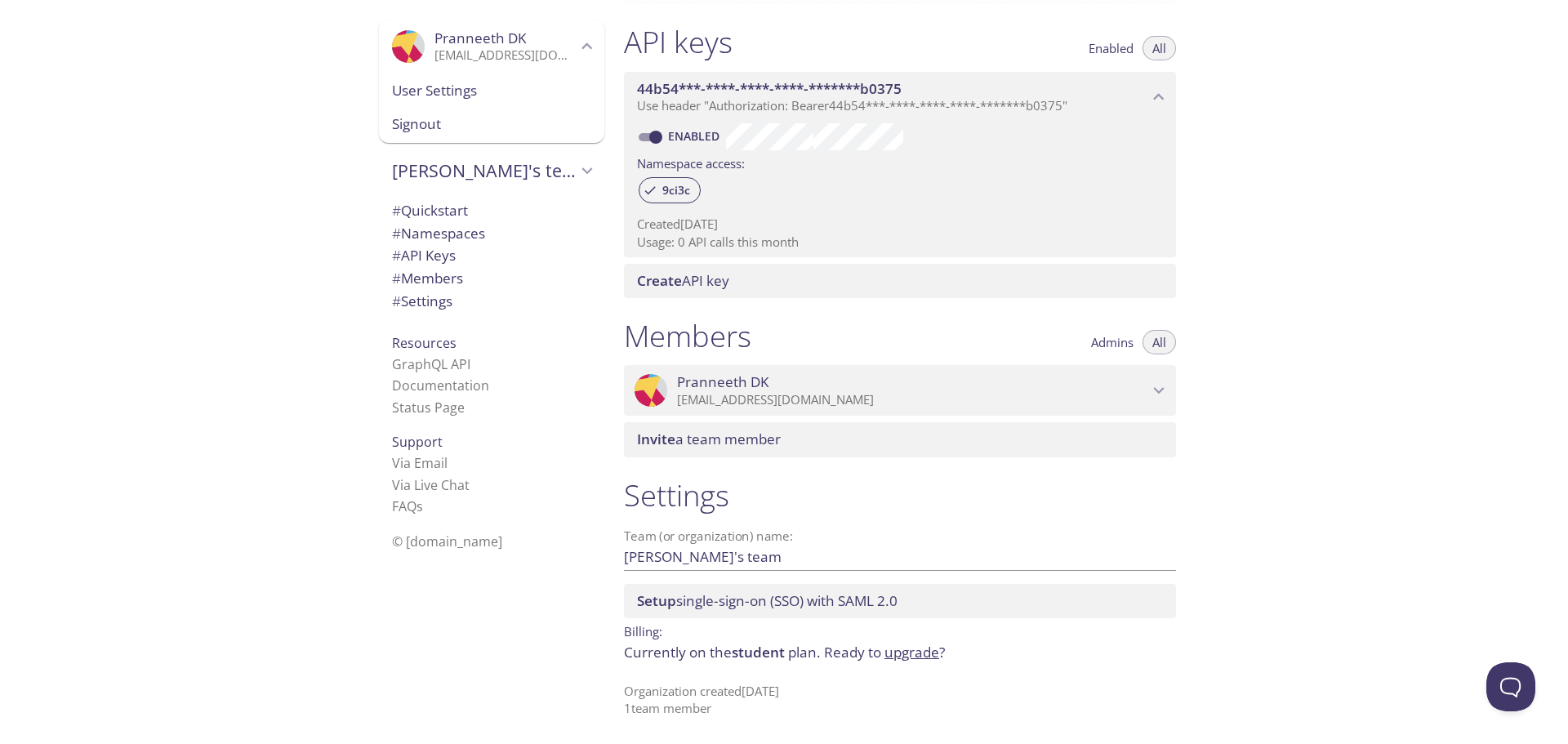
click at [561, 179] on span "Pranneeth's team" at bounding box center [484, 171] width 185 height 23
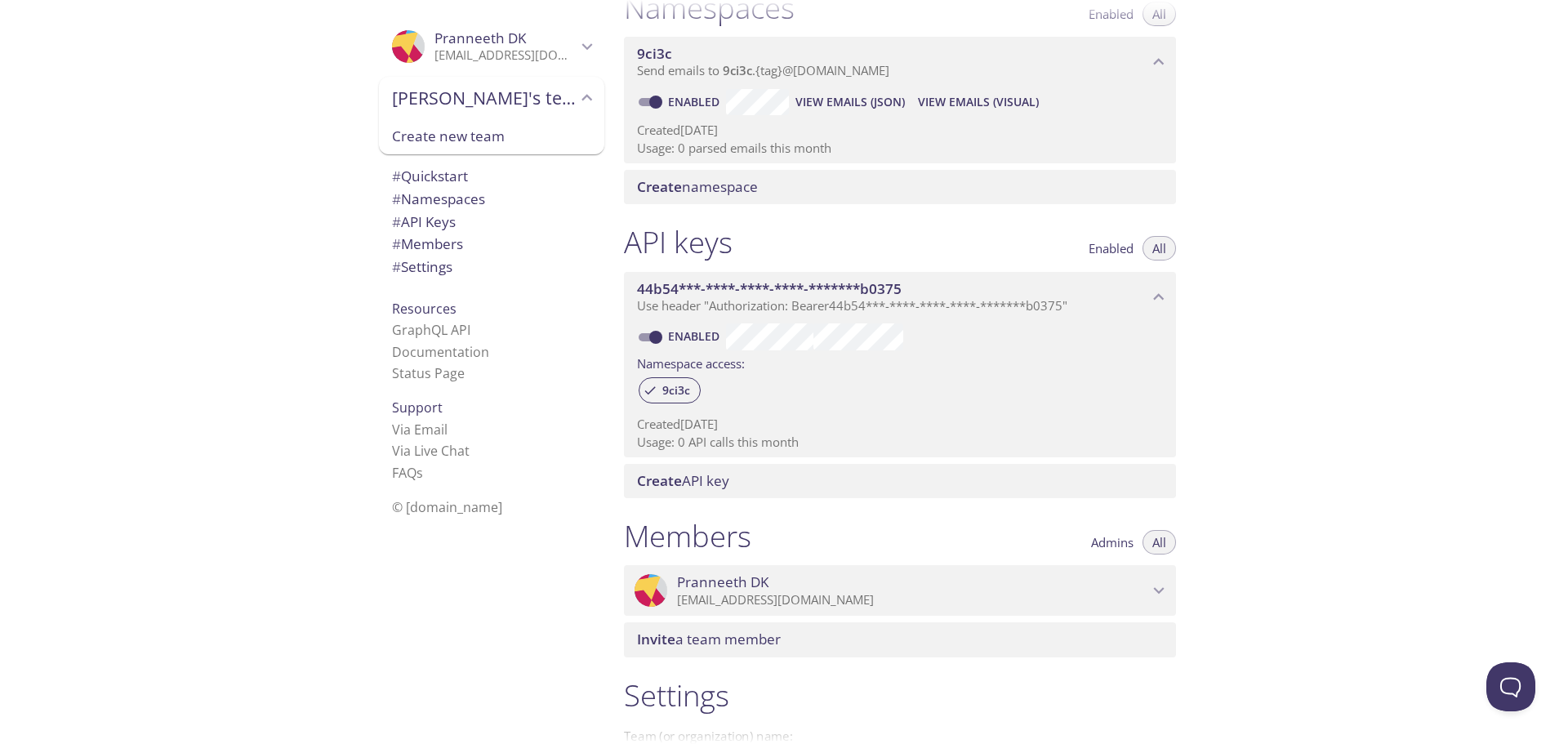
scroll to position [219, 0]
click at [718, 443] on p "Usage: 0 API calls this month" at bounding box center [900, 442] width 526 height 17
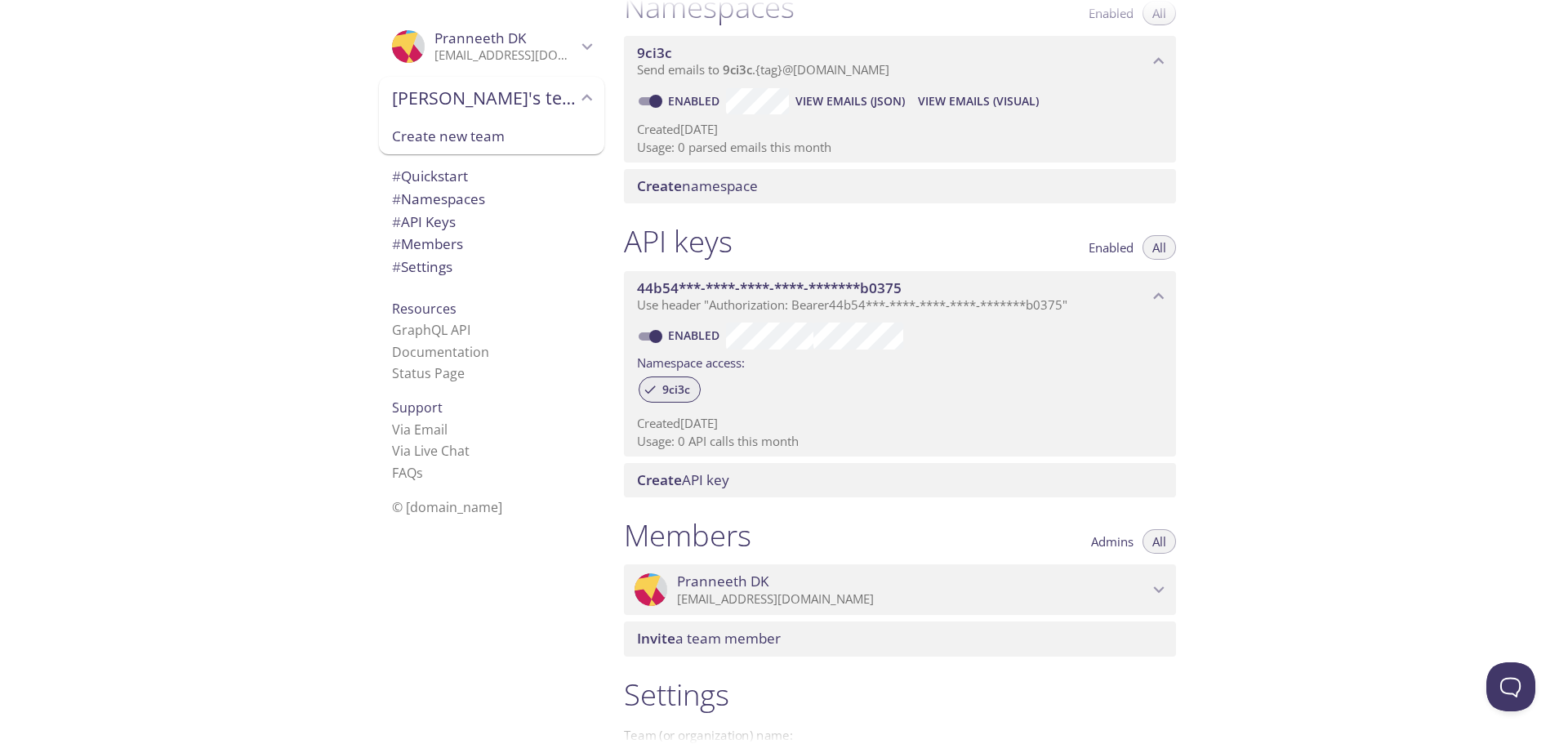
scroll to position [0, 0]
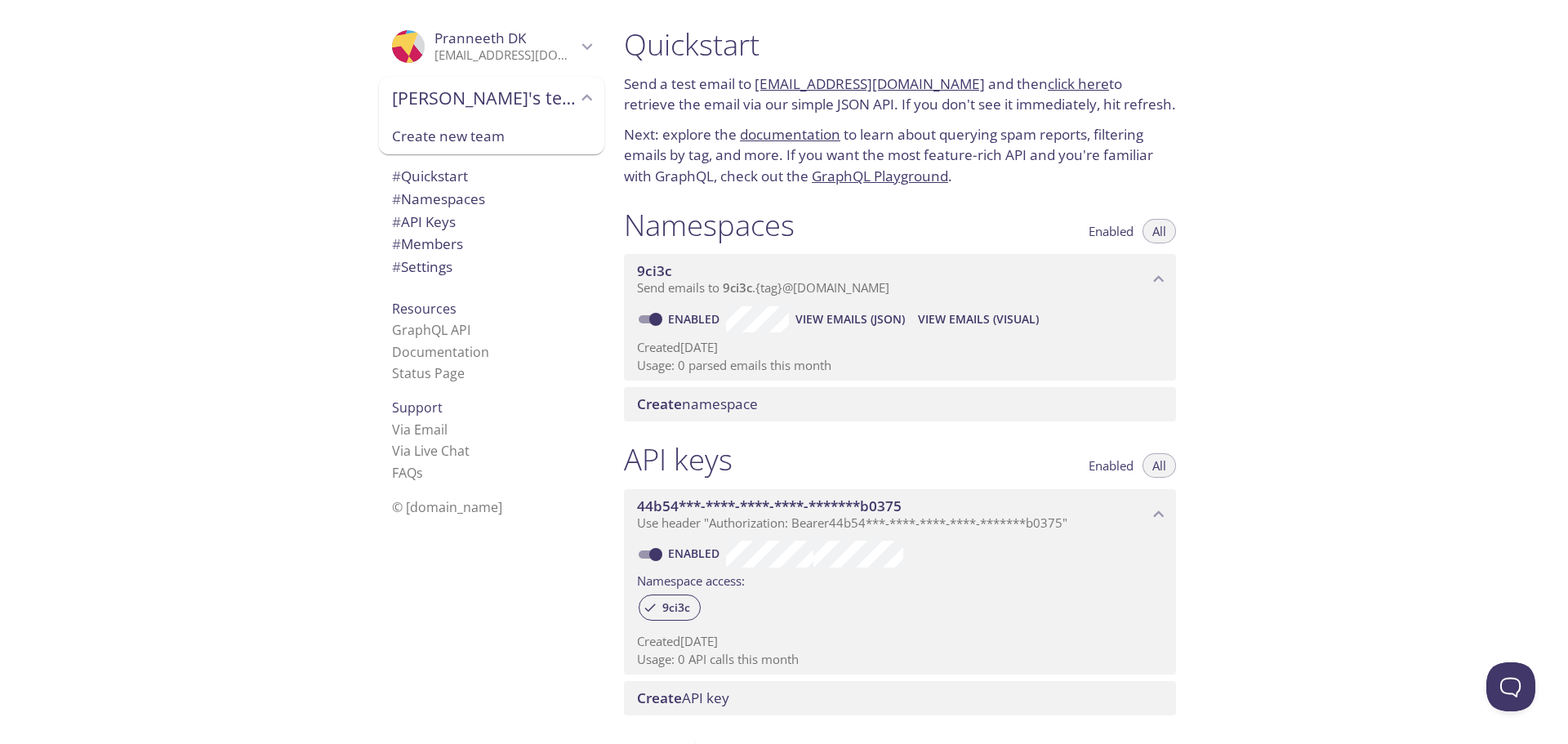
click at [707, 402] on span "Create namespace" at bounding box center [698, 405] width 121 height 19
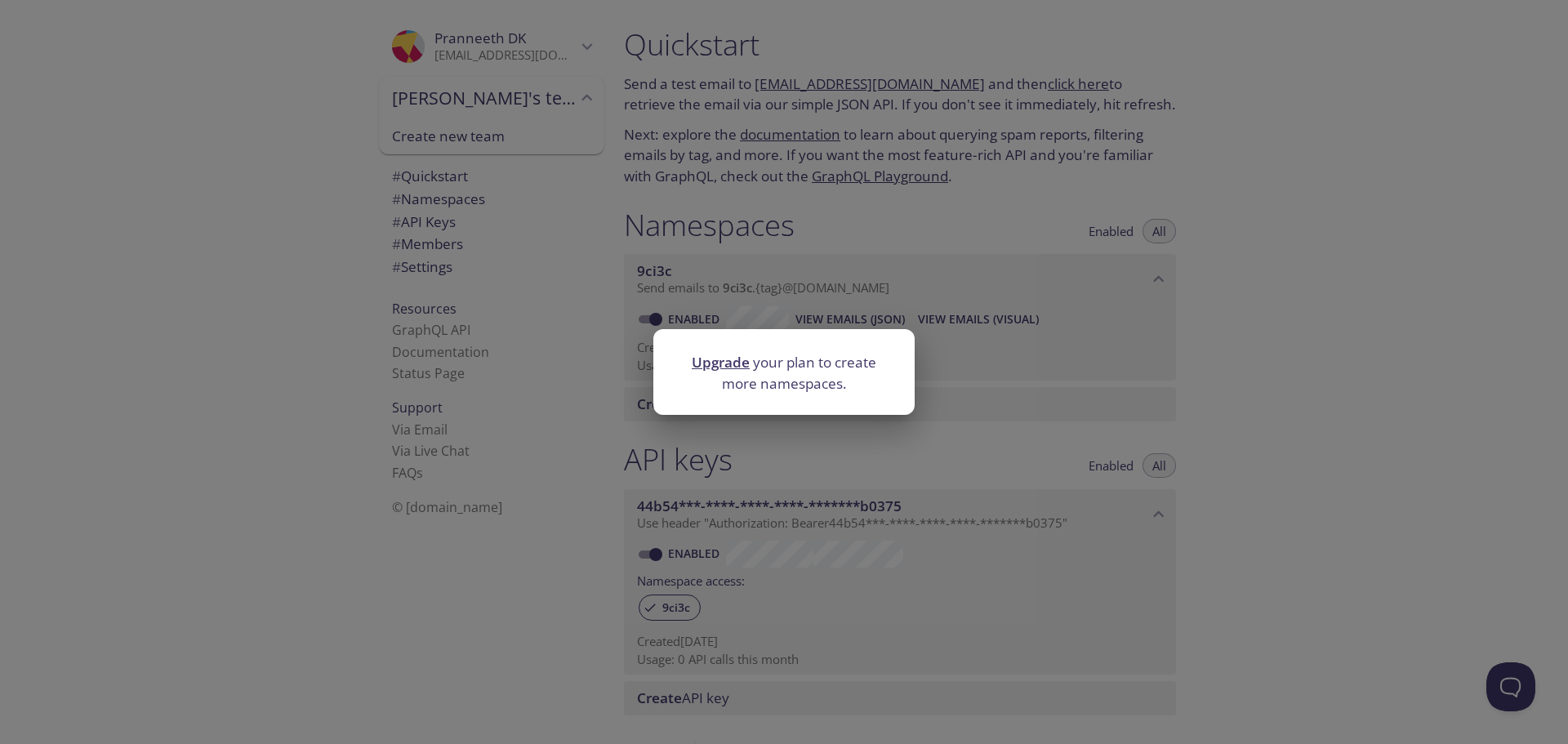
click at [1006, 390] on div "Upgrade your plan to create more namespaces." at bounding box center [784, 372] width 1568 height 744
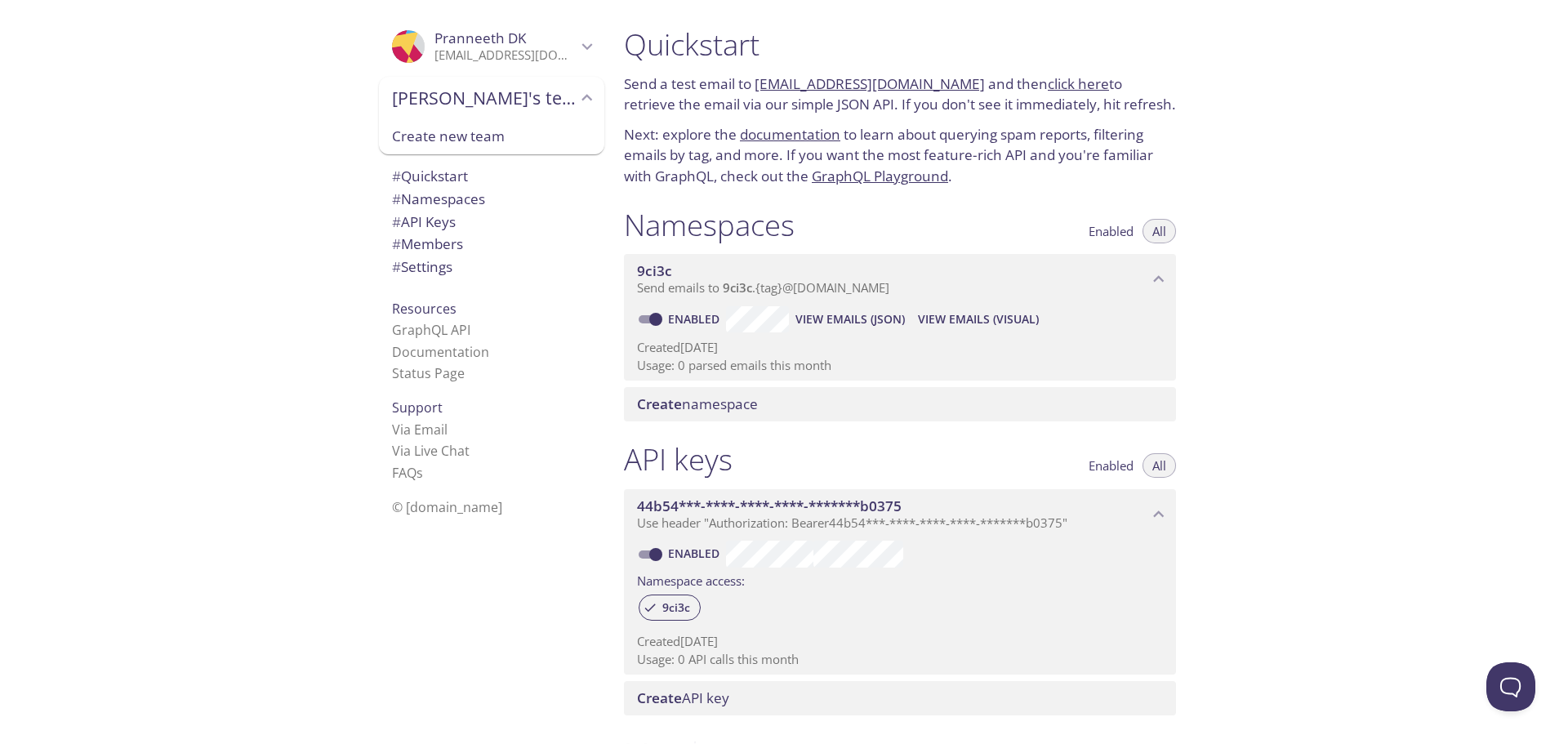
scroll to position [418, 0]
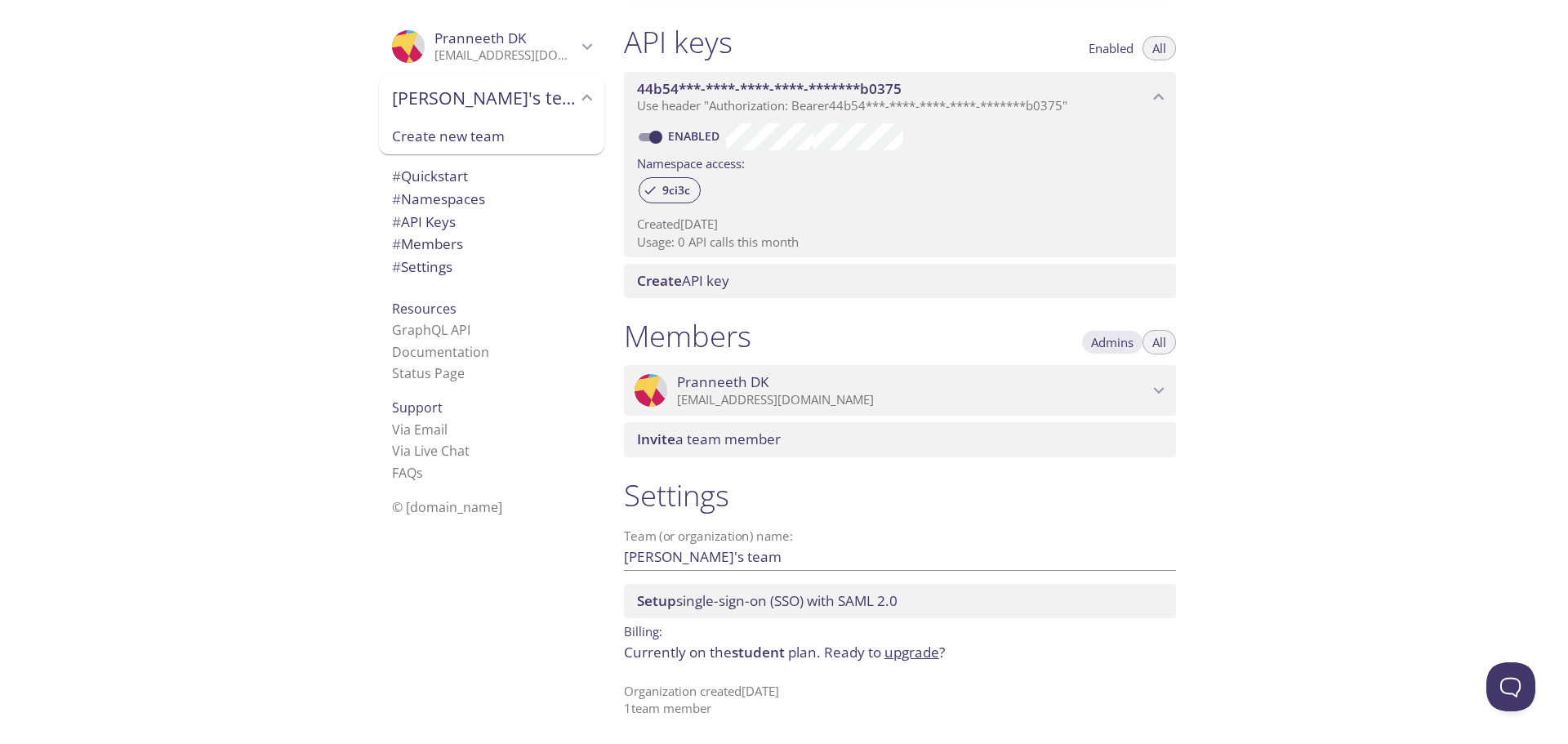
click at [1127, 342] on span "Admins" at bounding box center [1113, 342] width 42 height 0
click at [1164, 342] on span "All" at bounding box center [1160, 342] width 13 height 0
click at [668, 443] on span "Invite" at bounding box center [657, 439] width 38 height 19
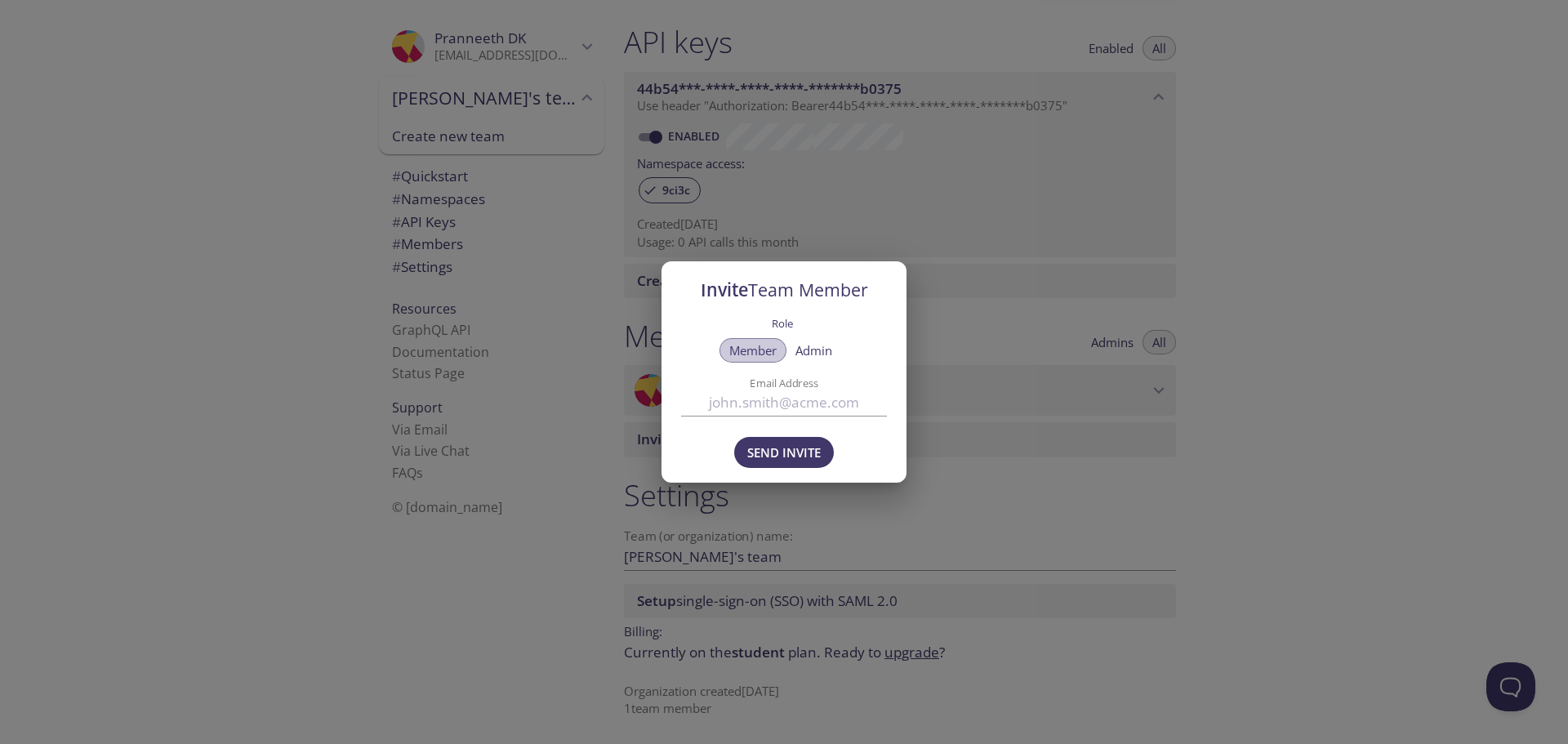
click at [769, 351] on span "Member" at bounding box center [752, 351] width 47 height 0
click at [816, 528] on div "Invite Team Member Role Member Admin Email Address Send Invite" at bounding box center [784, 372] width 1568 height 744
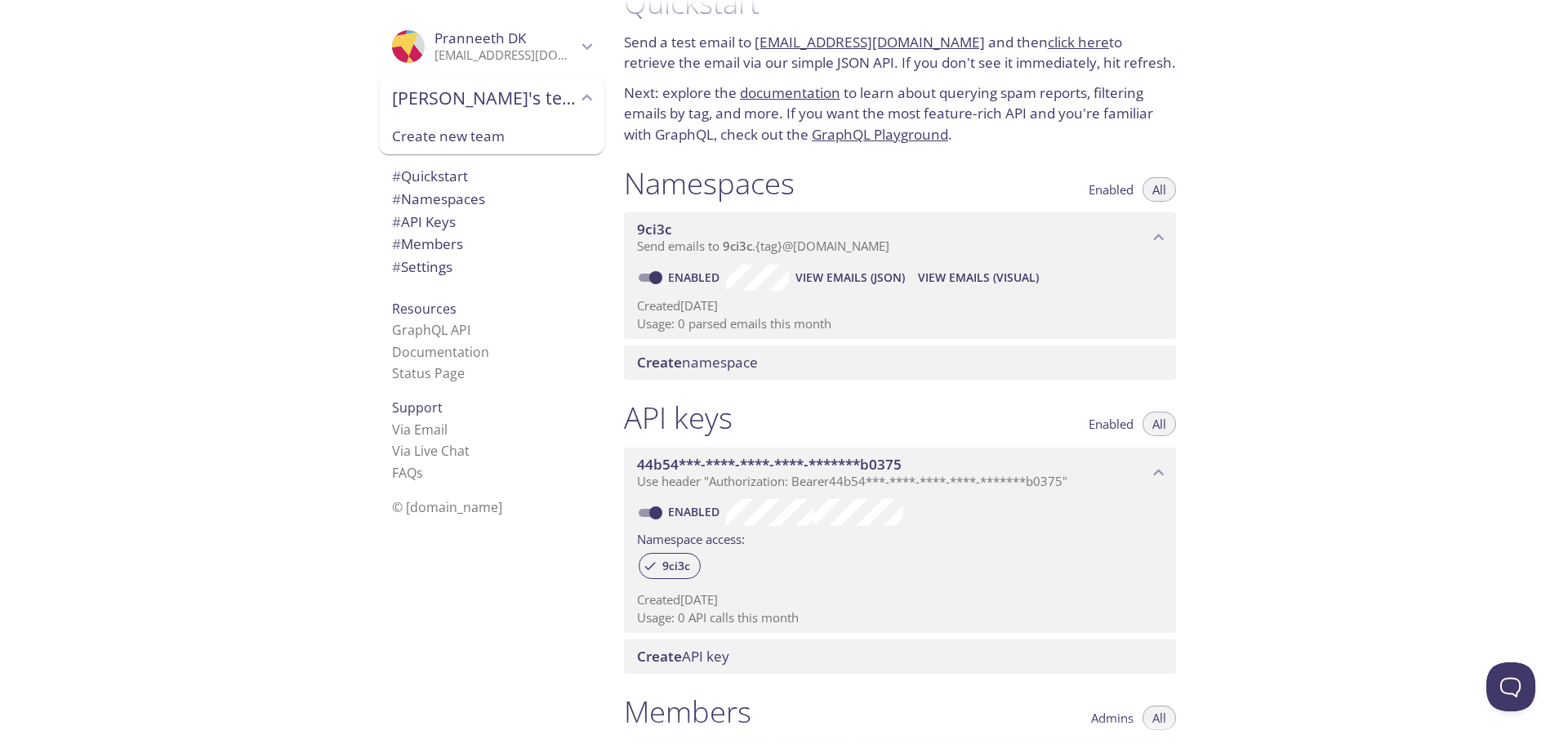
scroll to position [0, 0]
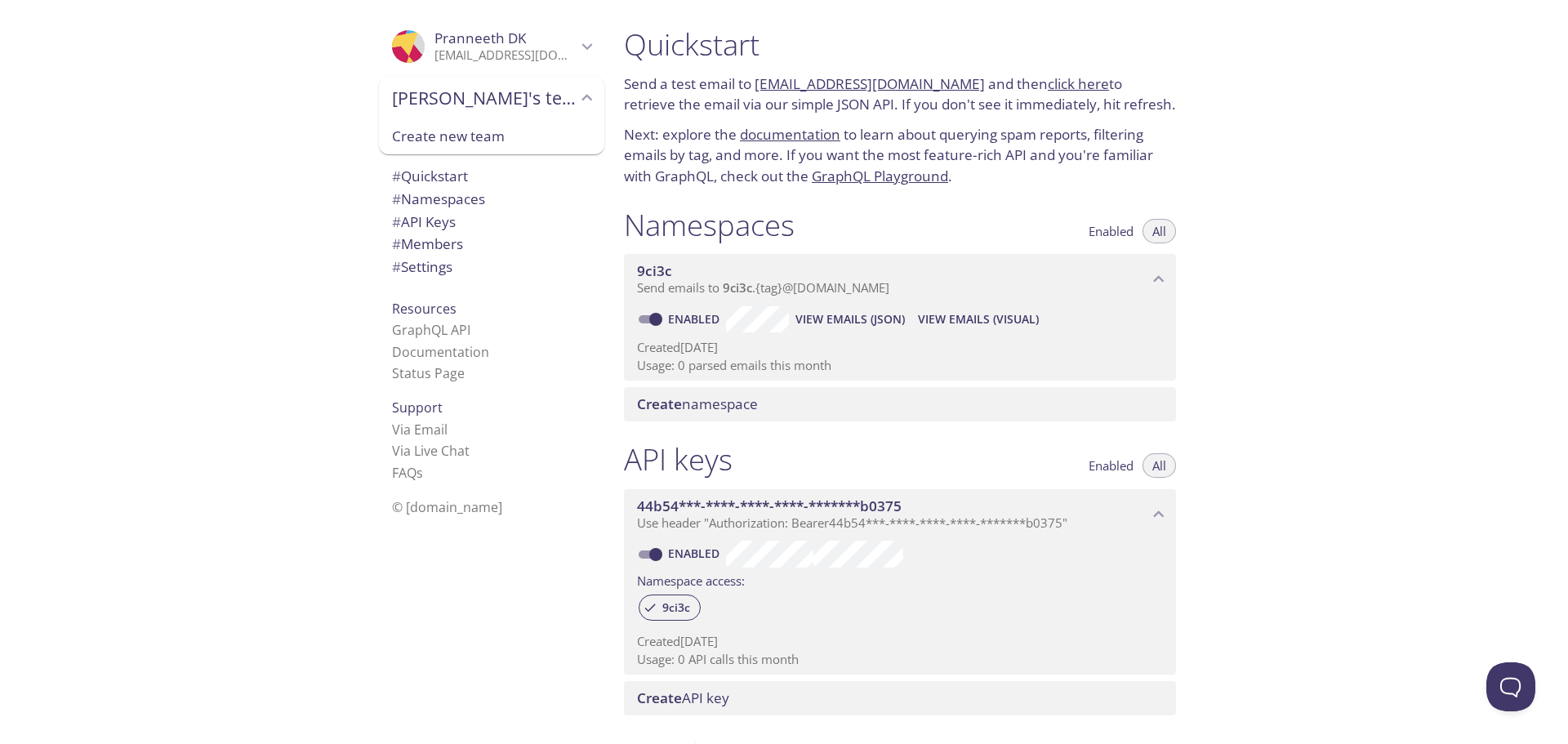
click at [849, 319] on span "View Emails (JSON)" at bounding box center [850, 319] width 109 height 19
click at [970, 307] on button "View Emails (Visual)" at bounding box center [979, 319] width 134 height 26
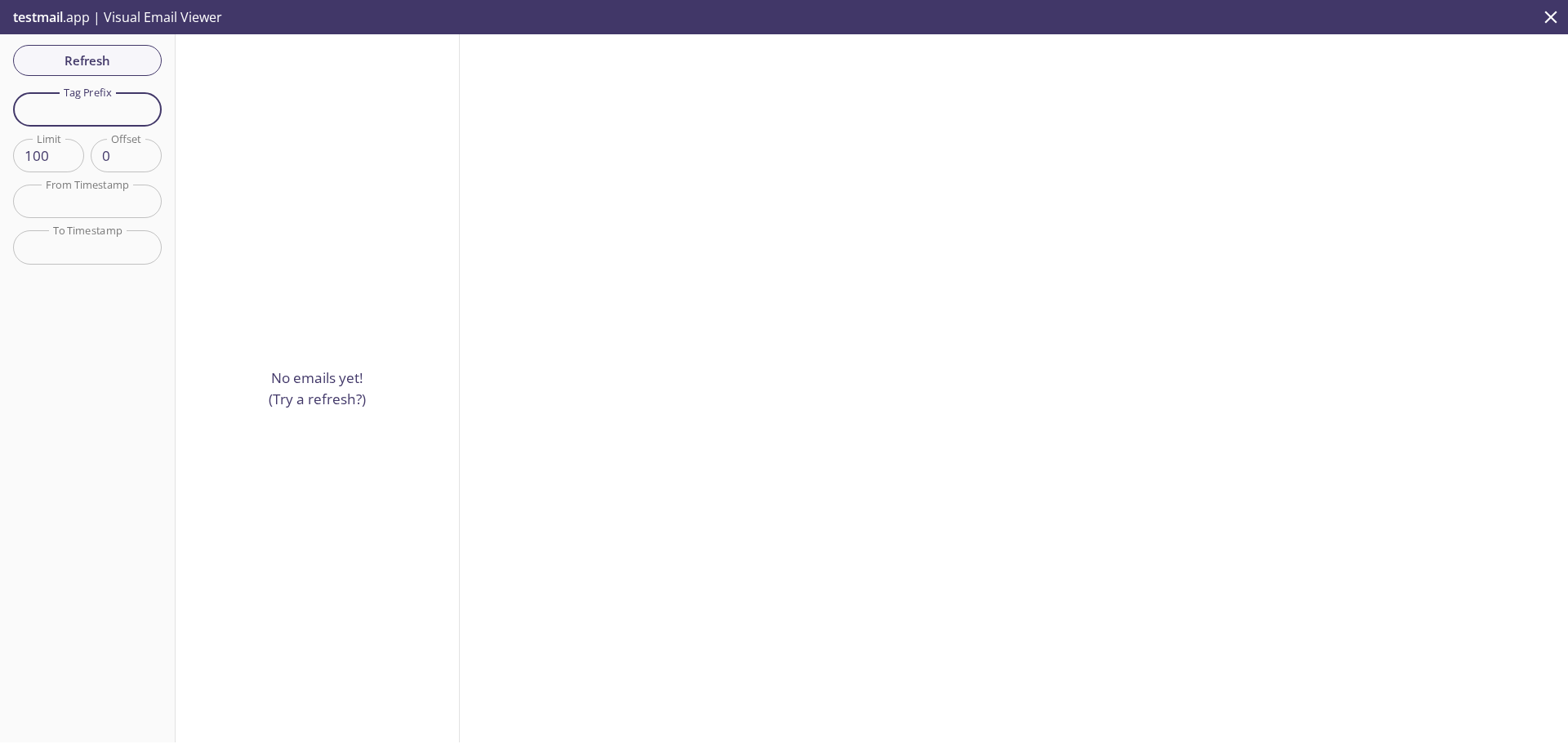
click at [111, 107] on input "text" at bounding box center [87, 108] width 149 height 34
click at [1557, 12] on icon "close" at bounding box center [1551, 17] width 21 height 21
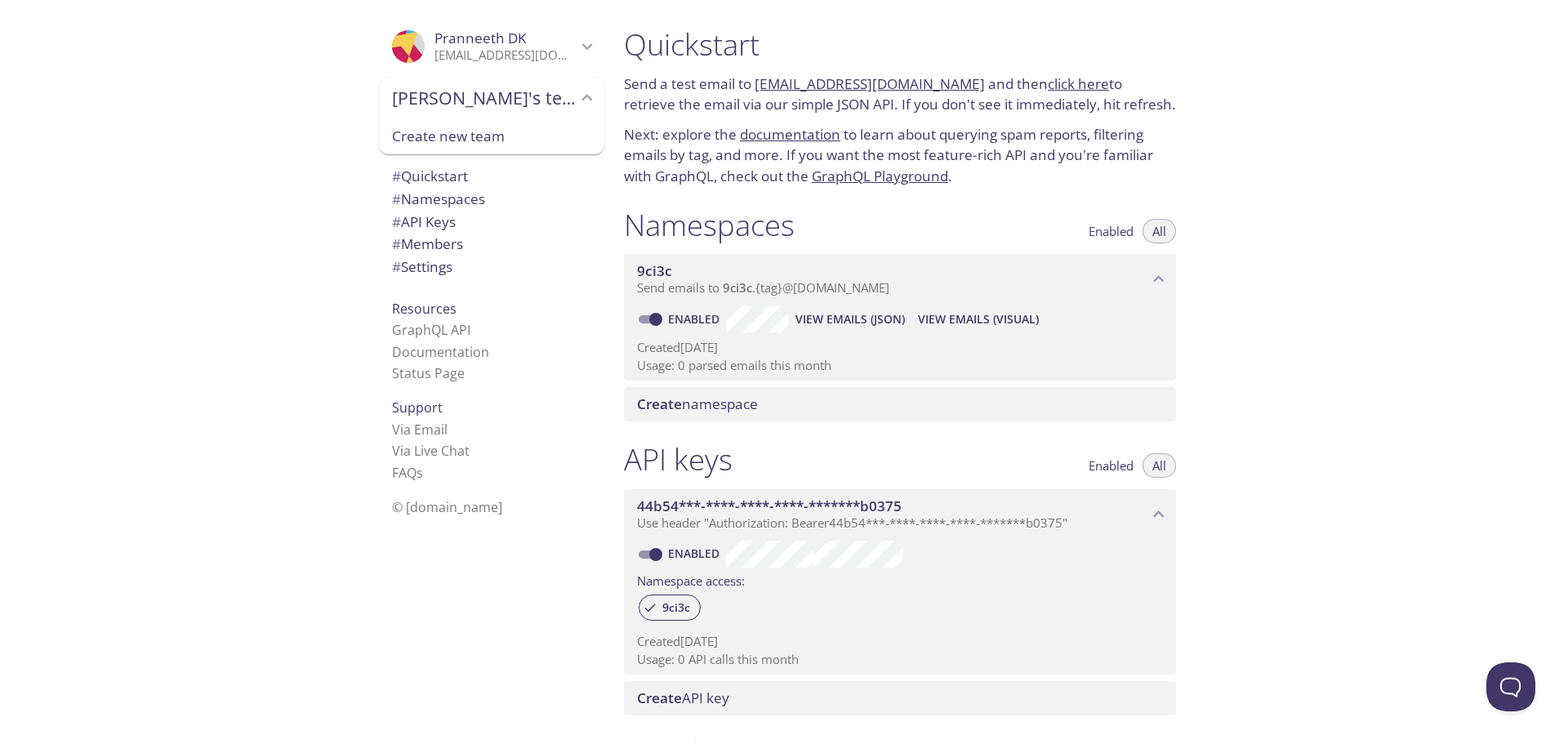
click at [486, 249] on span "# Members" at bounding box center [492, 244] width 199 height 21
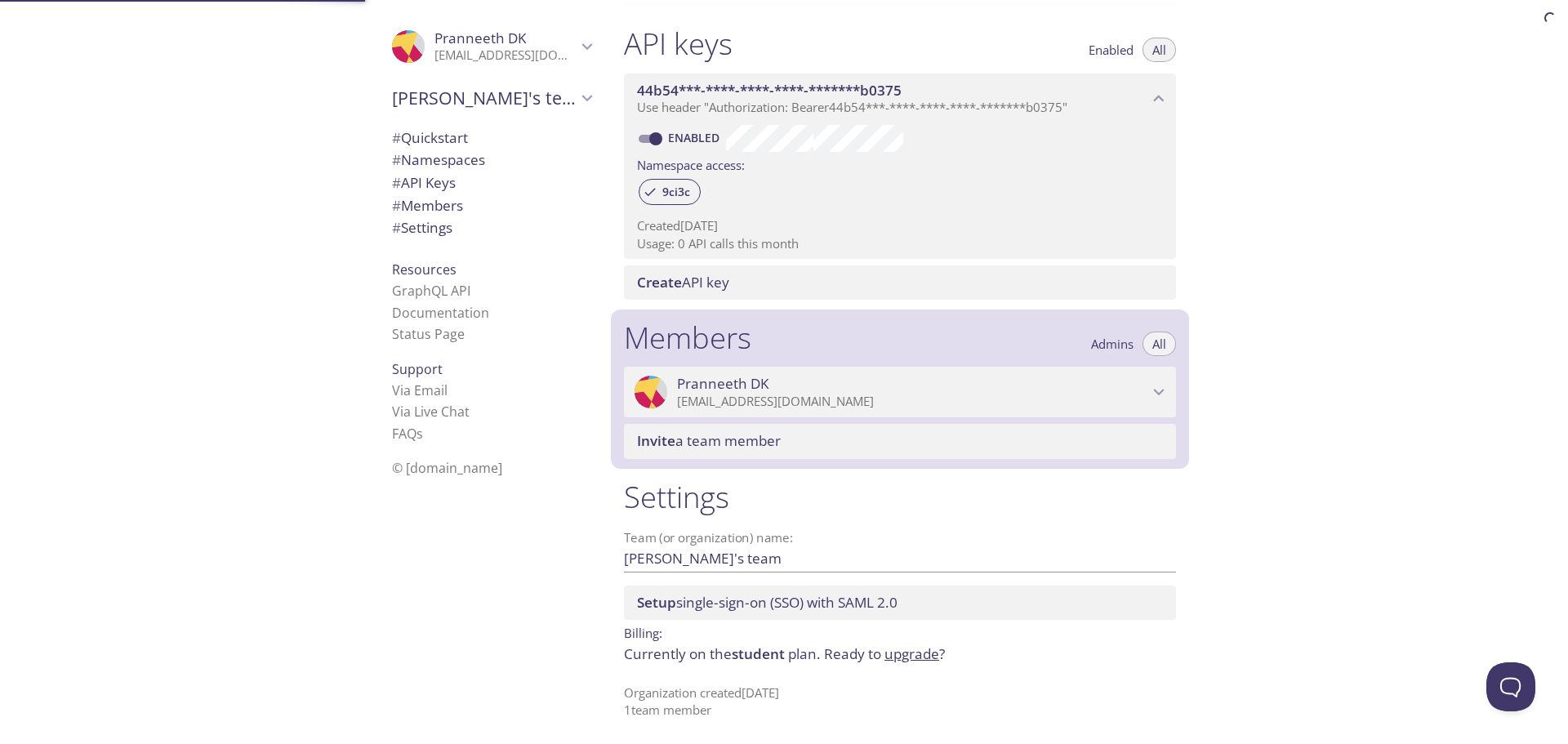
scroll to position [418, 0]
